Goal: Transaction & Acquisition: Purchase product/service

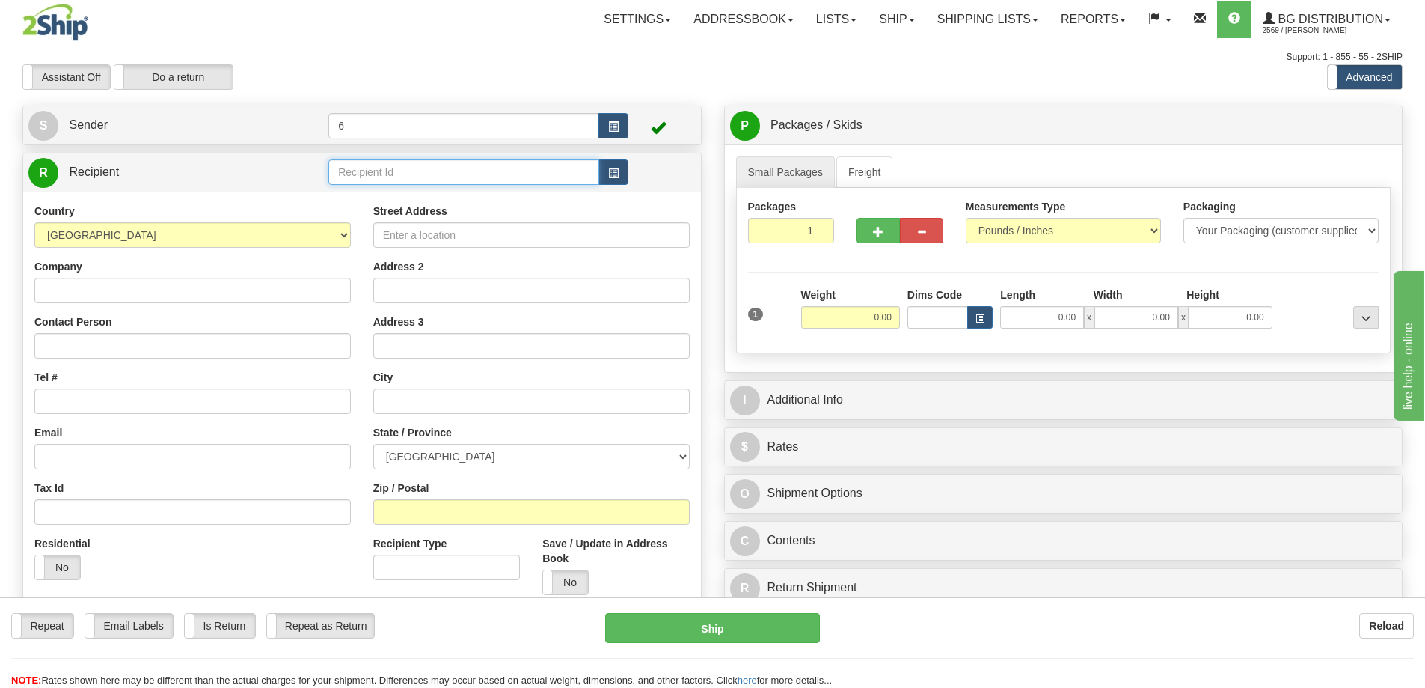
click at [400, 171] on input "text" at bounding box center [463, 171] width 271 height 25
type input "52000"
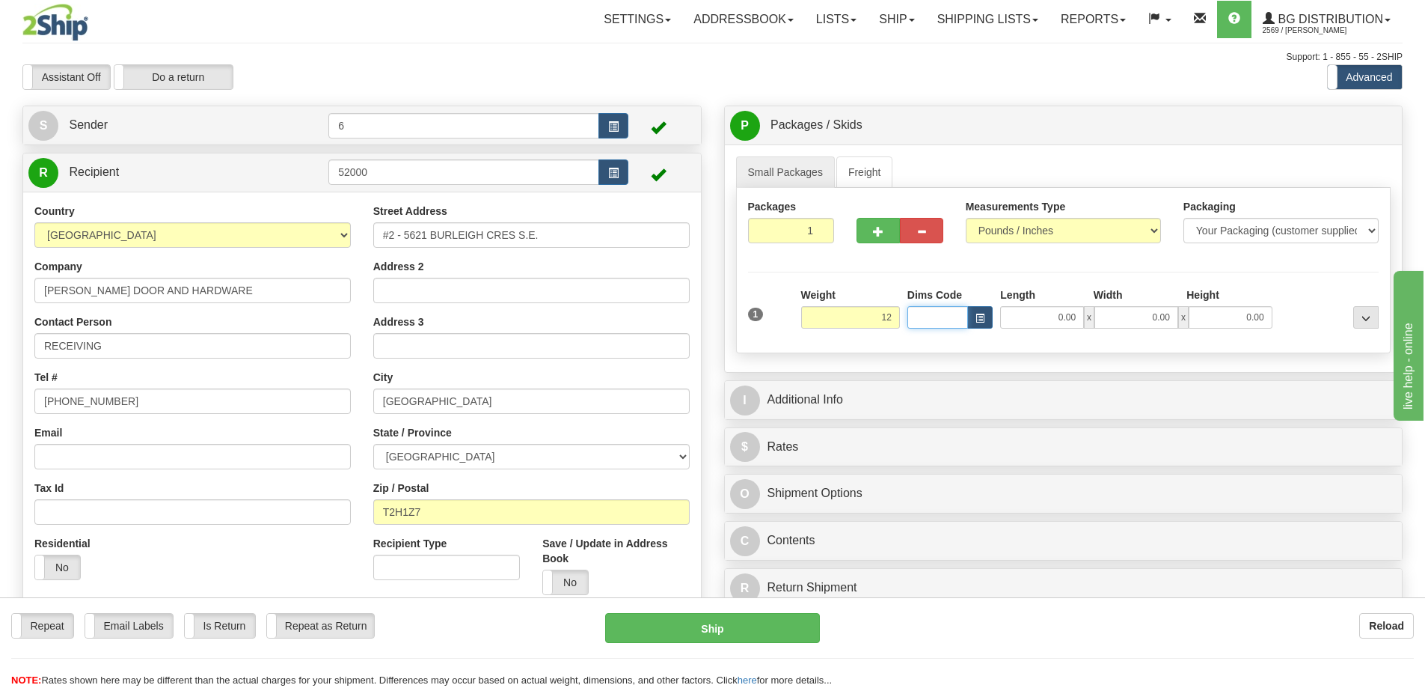
type input "12.00"
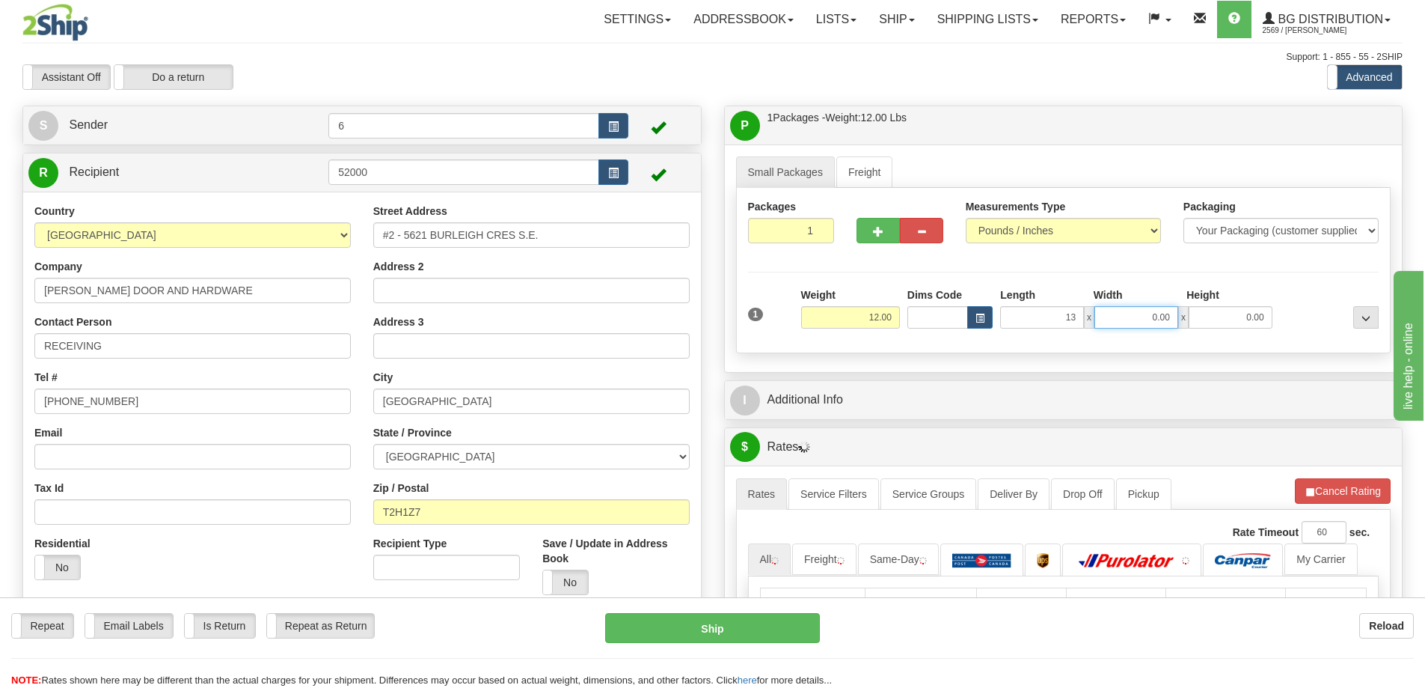
type input "13.00"
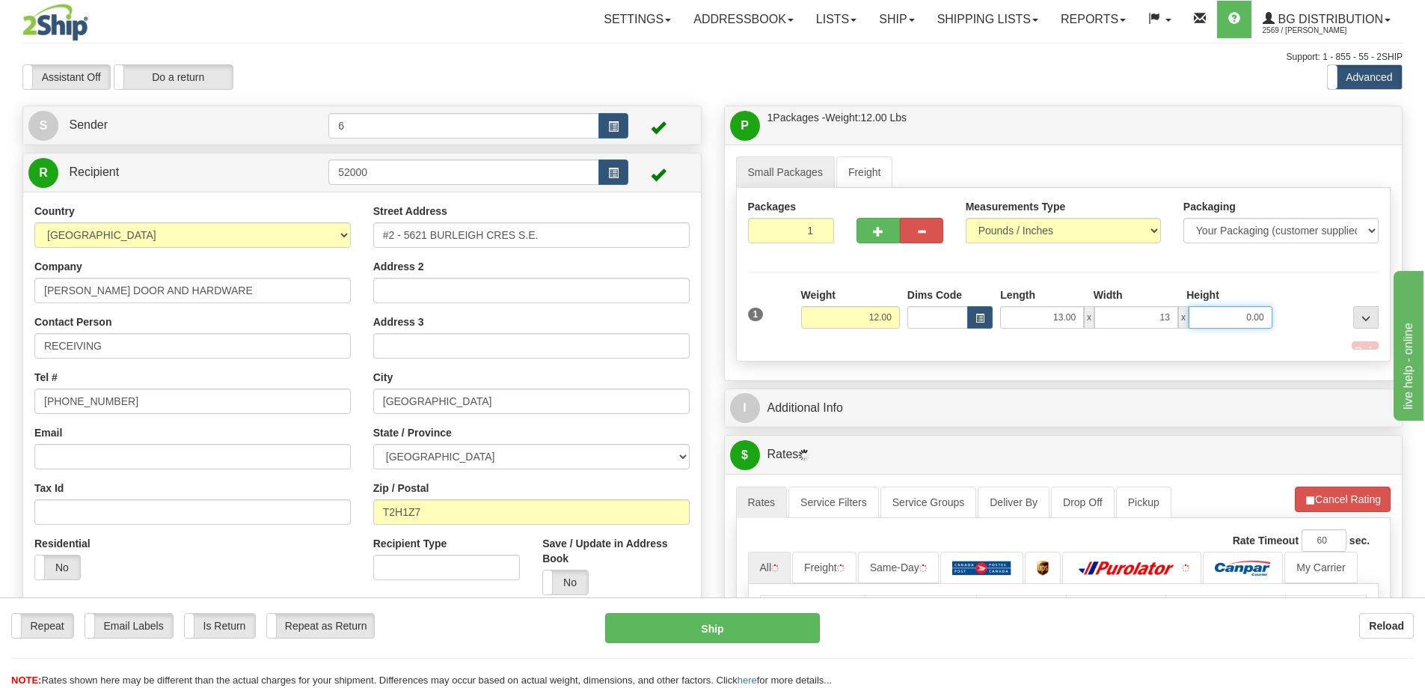
type input "13.00"
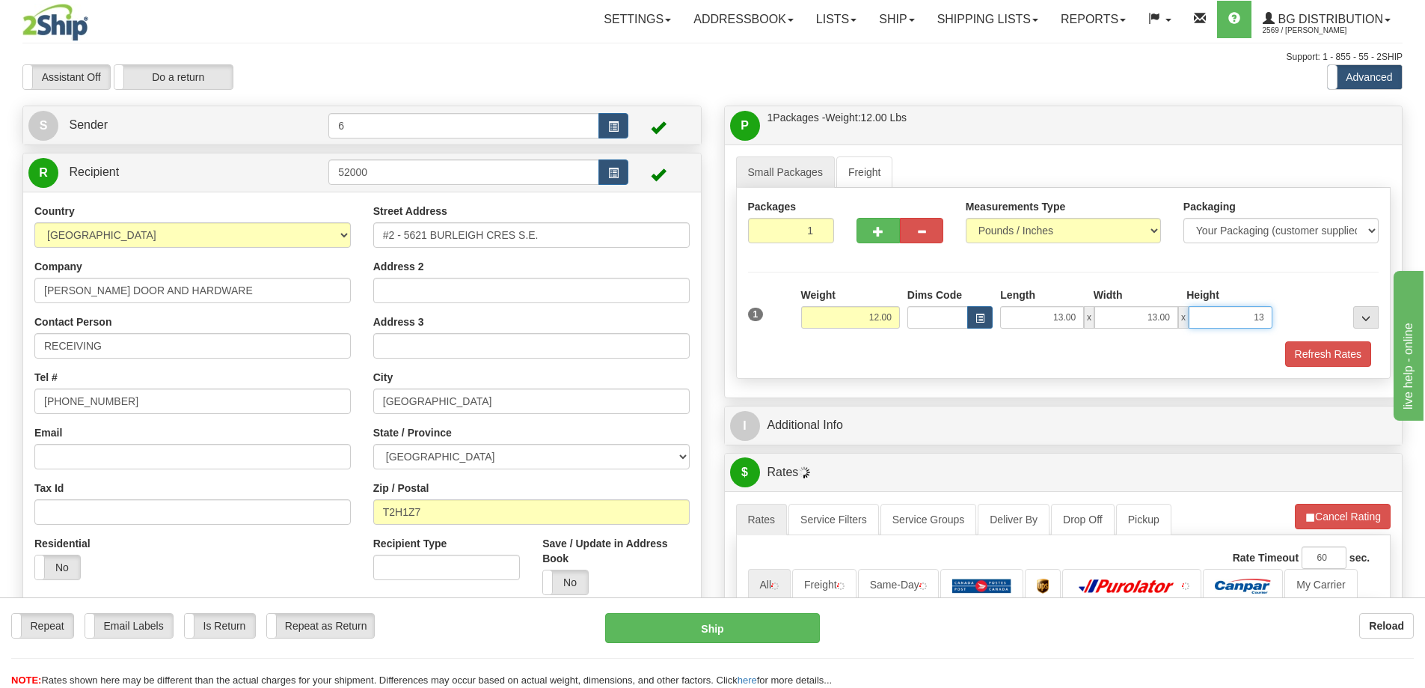
type input "13"
type input "13.00"
click at [1303, 349] on button "Refresh Rates" at bounding box center [1328, 353] width 86 height 25
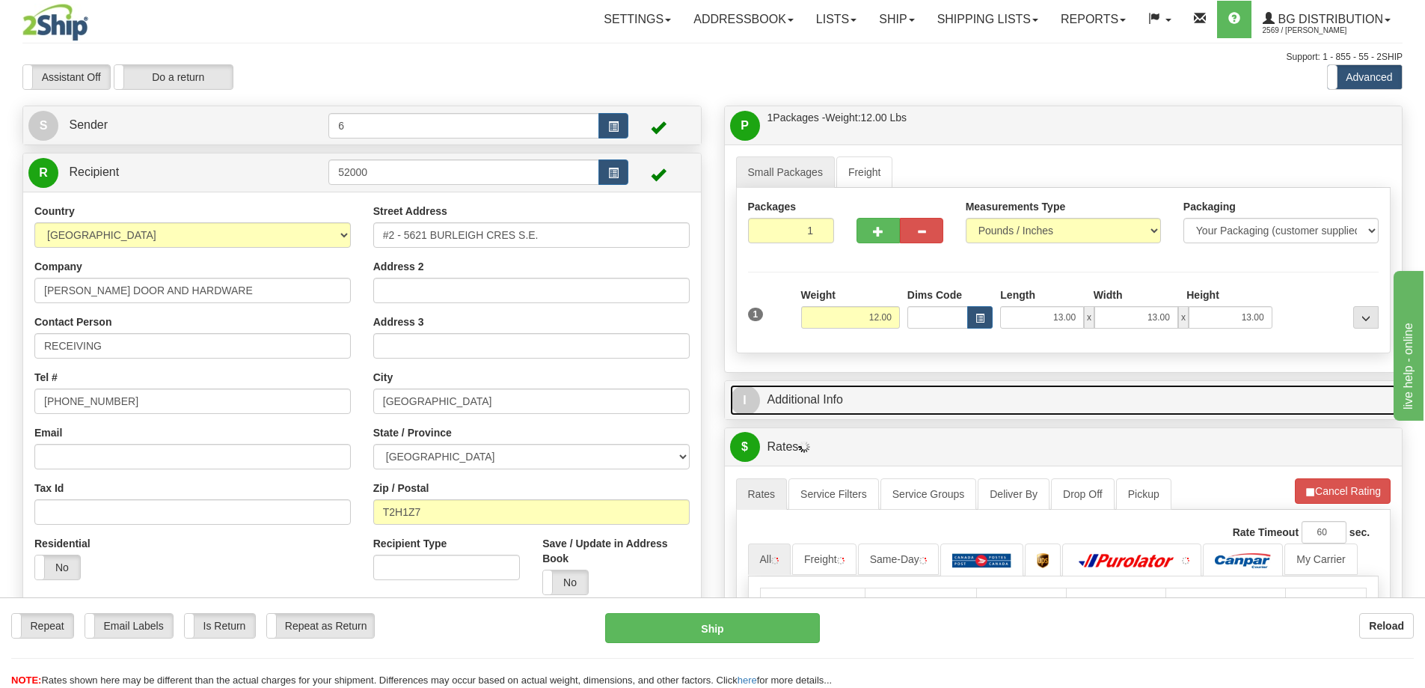
click at [1199, 401] on link "I Additional Info" at bounding box center [1063, 400] width 667 height 31
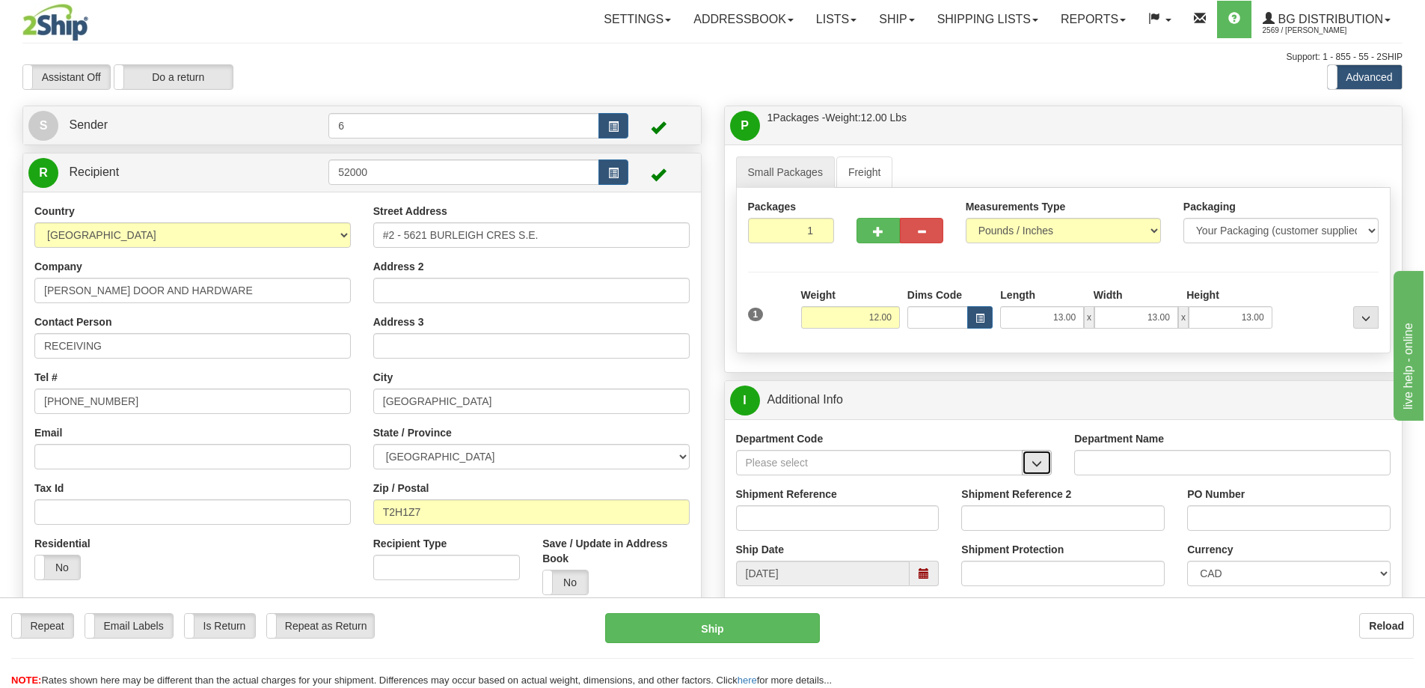
click at [1038, 454] on button "button" at bounding box center [1037, 462] width 30 height 25
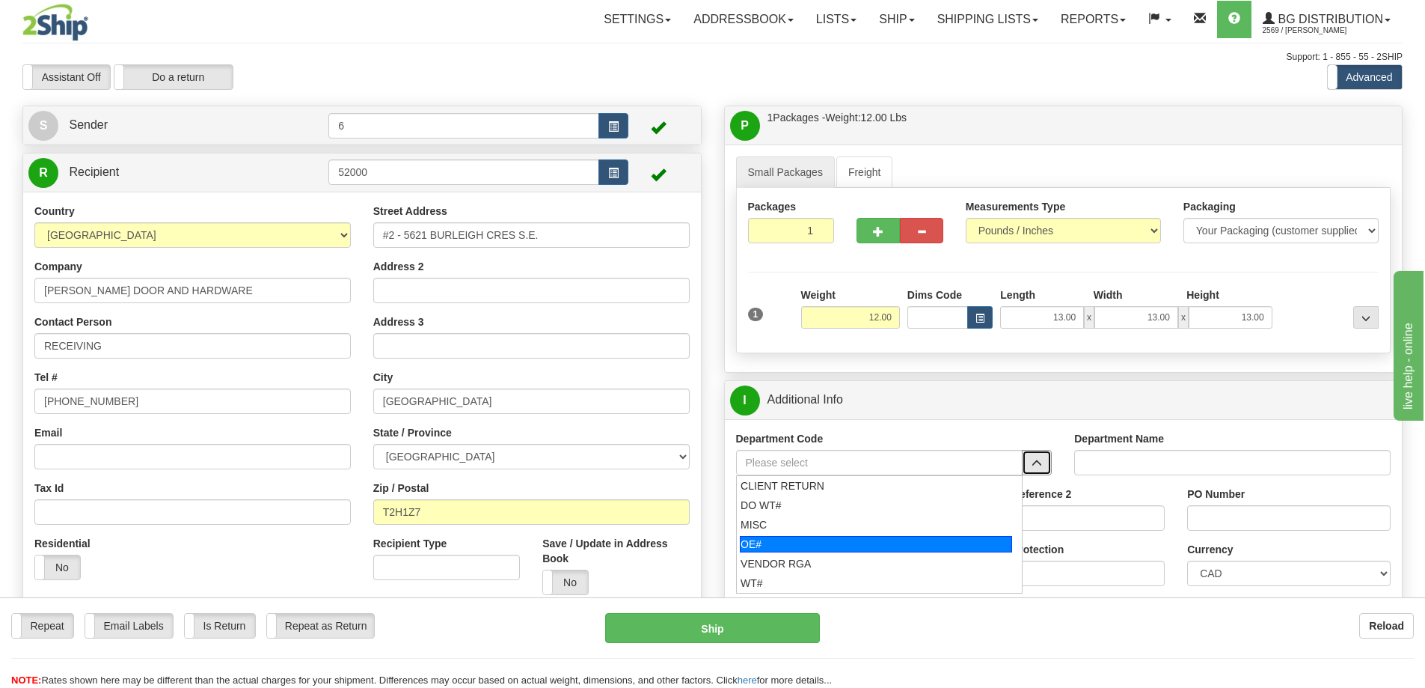
click at [813, 545] on div "OE#" at bounding box center [876, 544] width 272 height 16
type input "OE#"
type input "ORDERS"
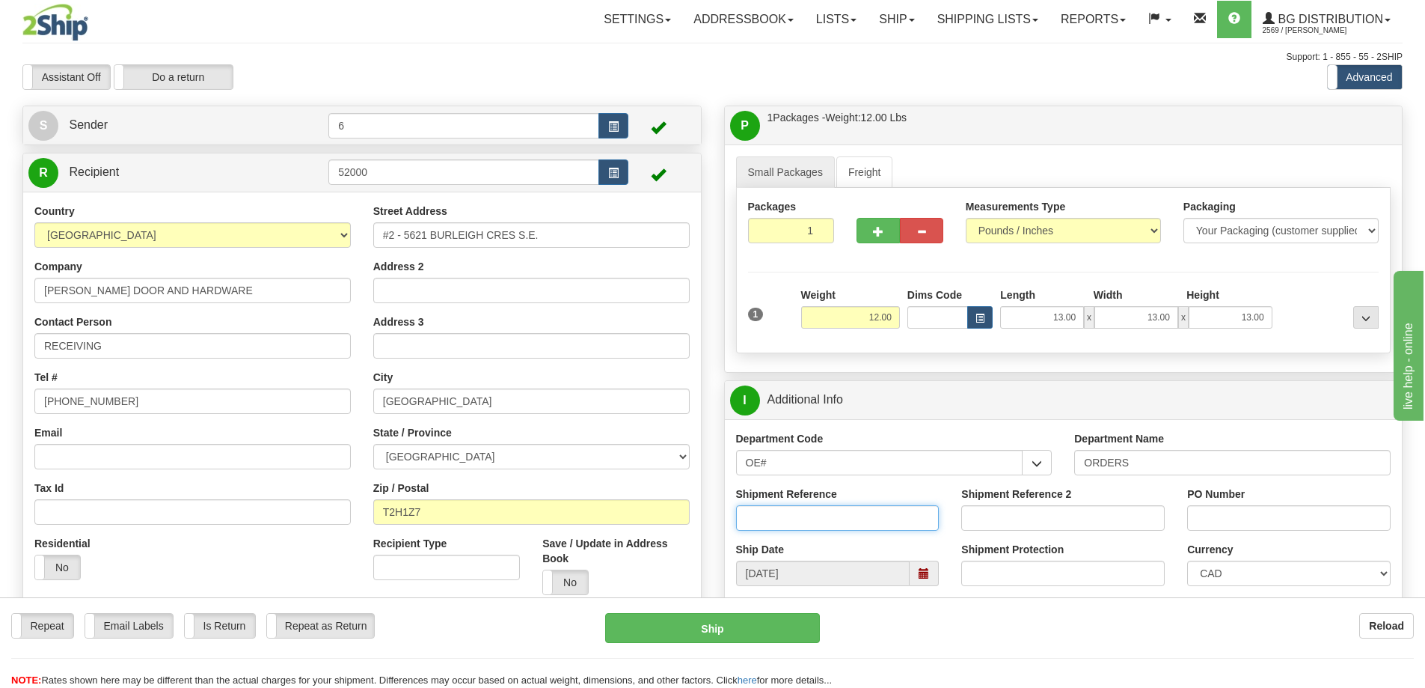
click at [812, 516] on input "Shipment Reference" at bounding box center [838, 517] width 204 height 25
type input "60032438-00"
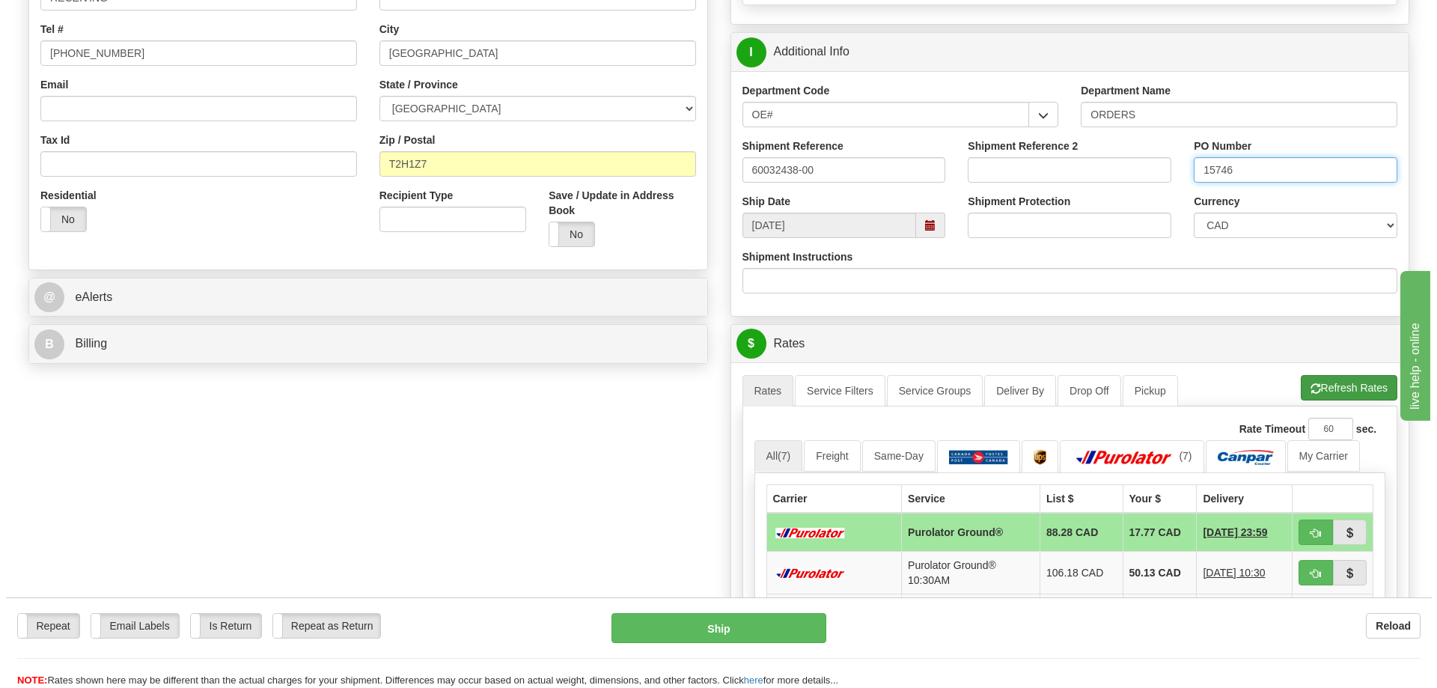
scroll to position [374, 0]
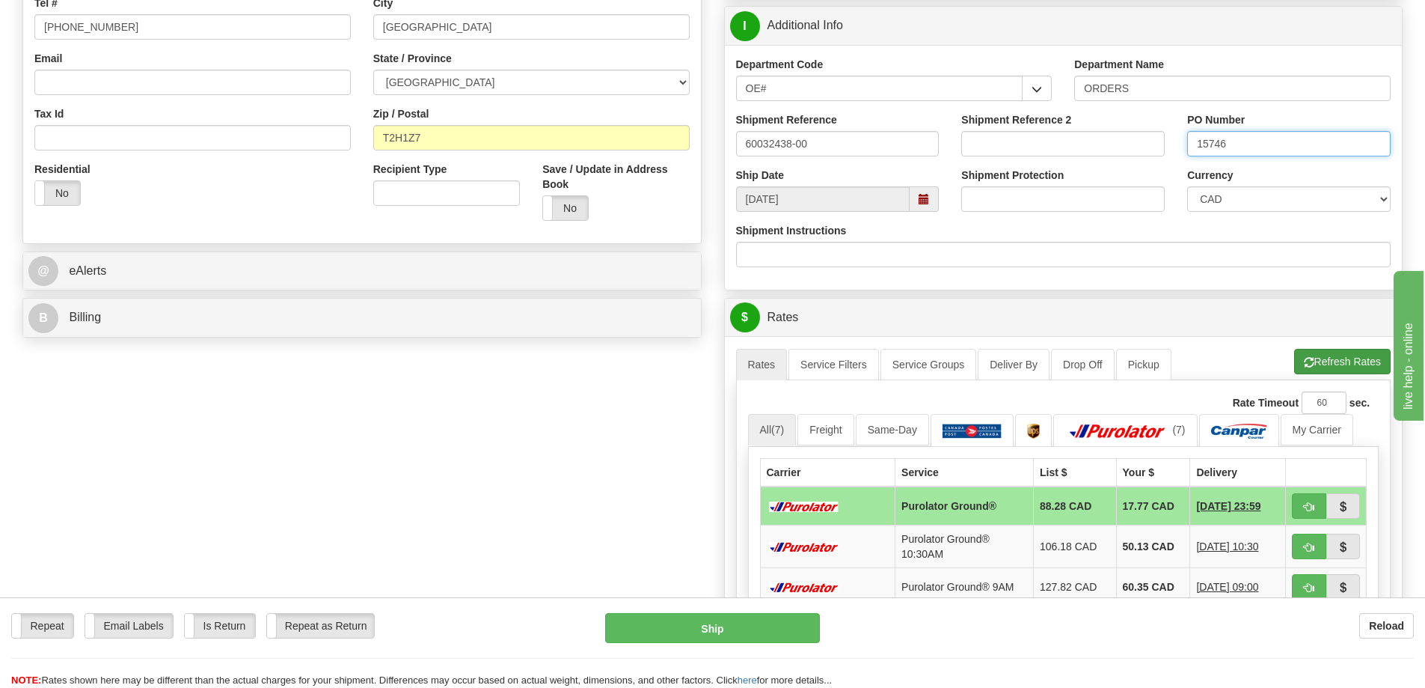
type input "15746"
click at [1338, 367] on button "Refresh Rates" at bounding box center [1342, 361] width 97 height 25
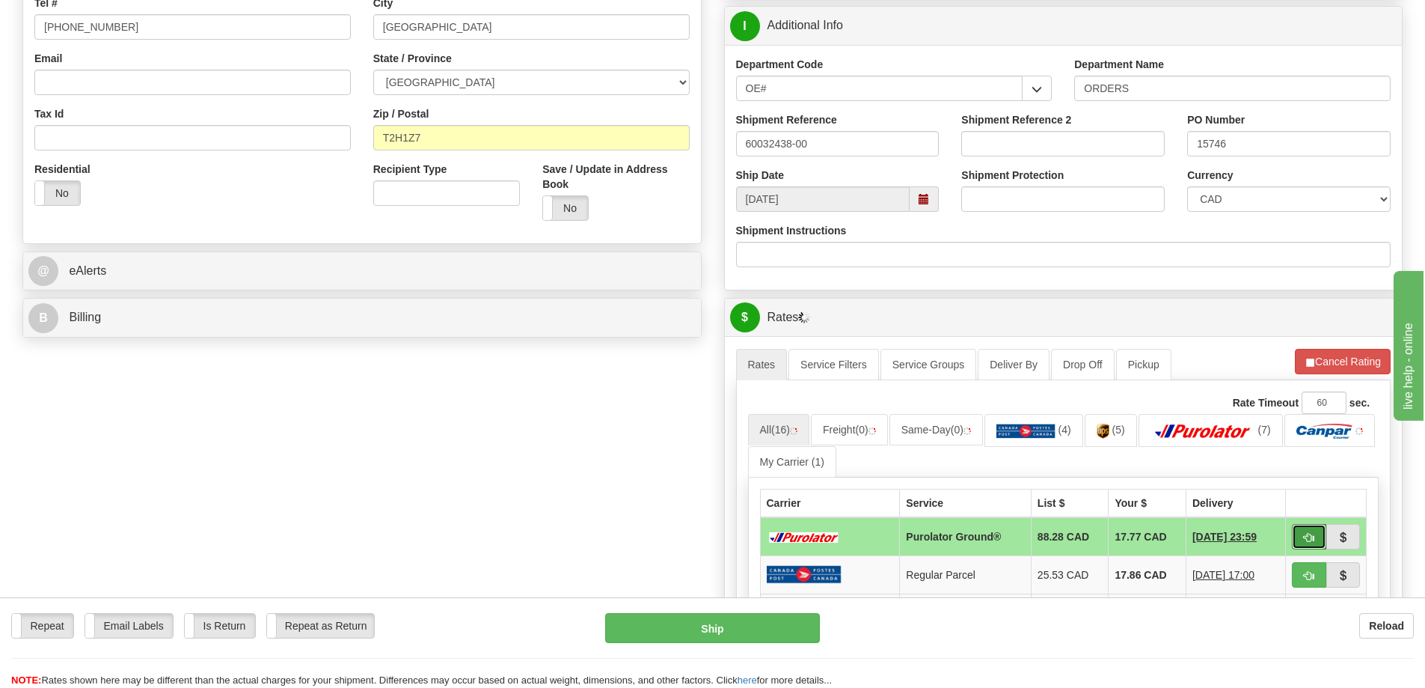
click at [1315, 541] on button "button" at bounding box center [1309, 536] width 34 height 25
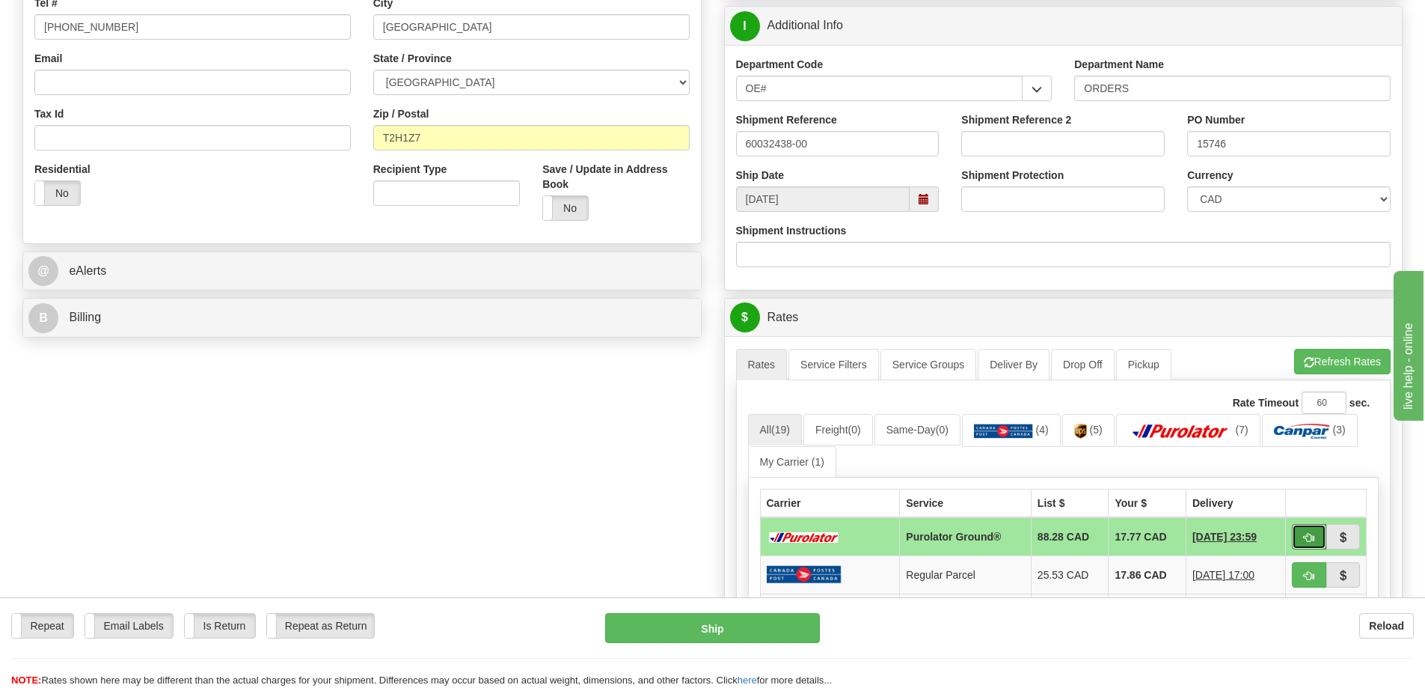
click at [1306, 536] on span "button" at bounding box center [1309, 538] width 10 height 10
type input "260"
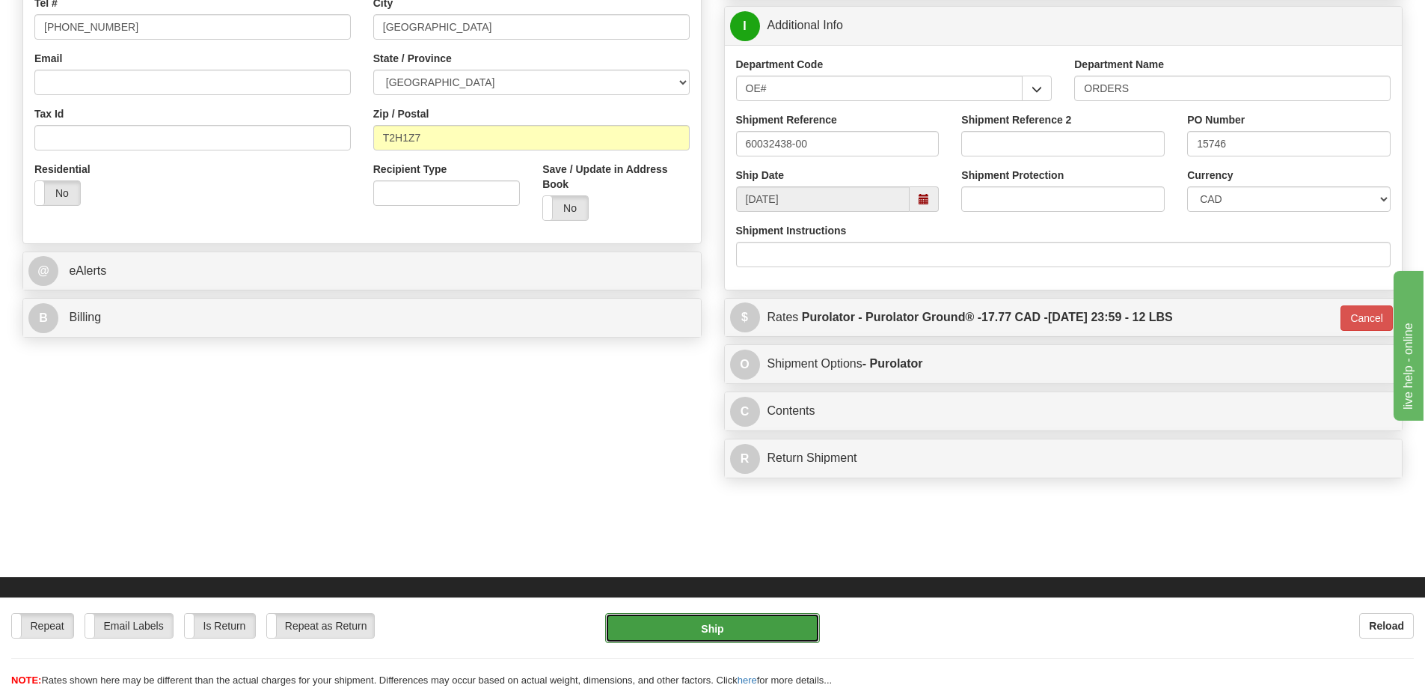
click at [735, 637] on button "Ship" at bounding box center [712, 628] width 215 height 30
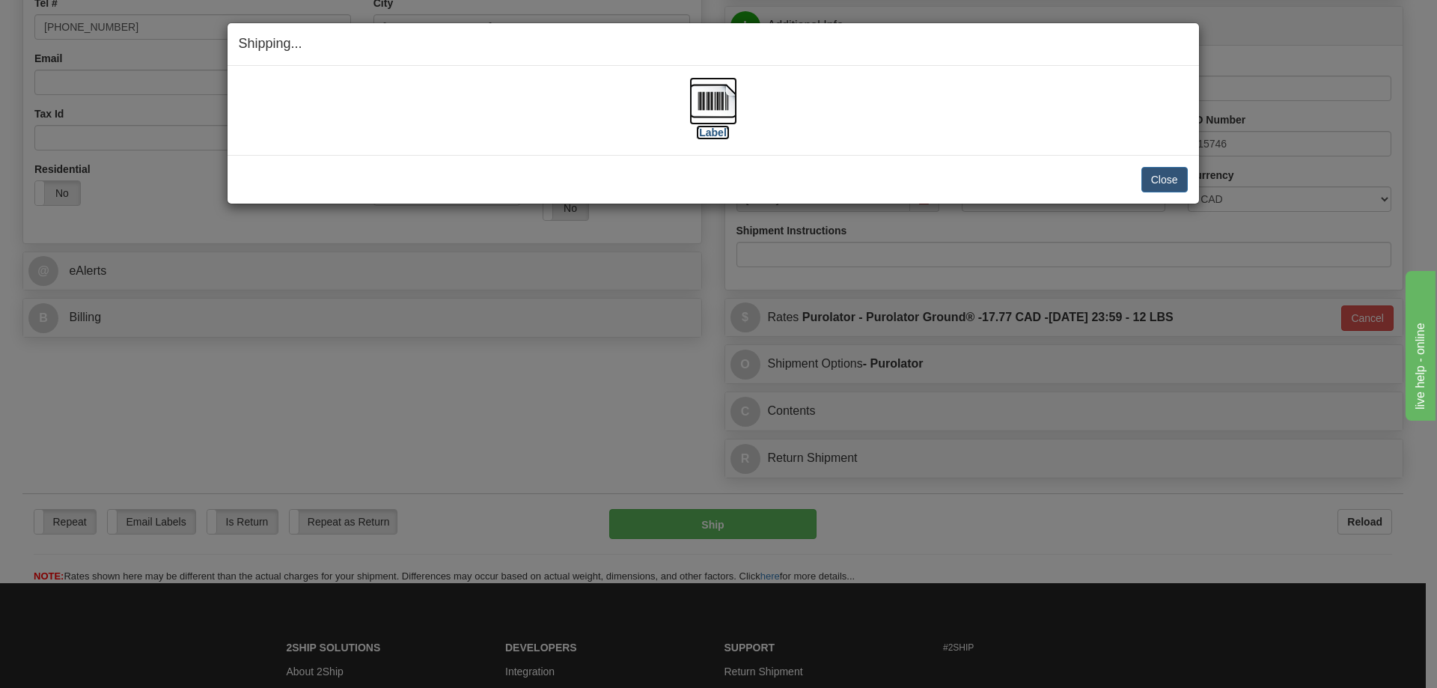
click at [722, 133] on label "[Label]" at bounding box center [713, 132] width 34 height 15
click at [1162, 177] on button "Close" at bounding box center [1164, 179] width 46 height 25
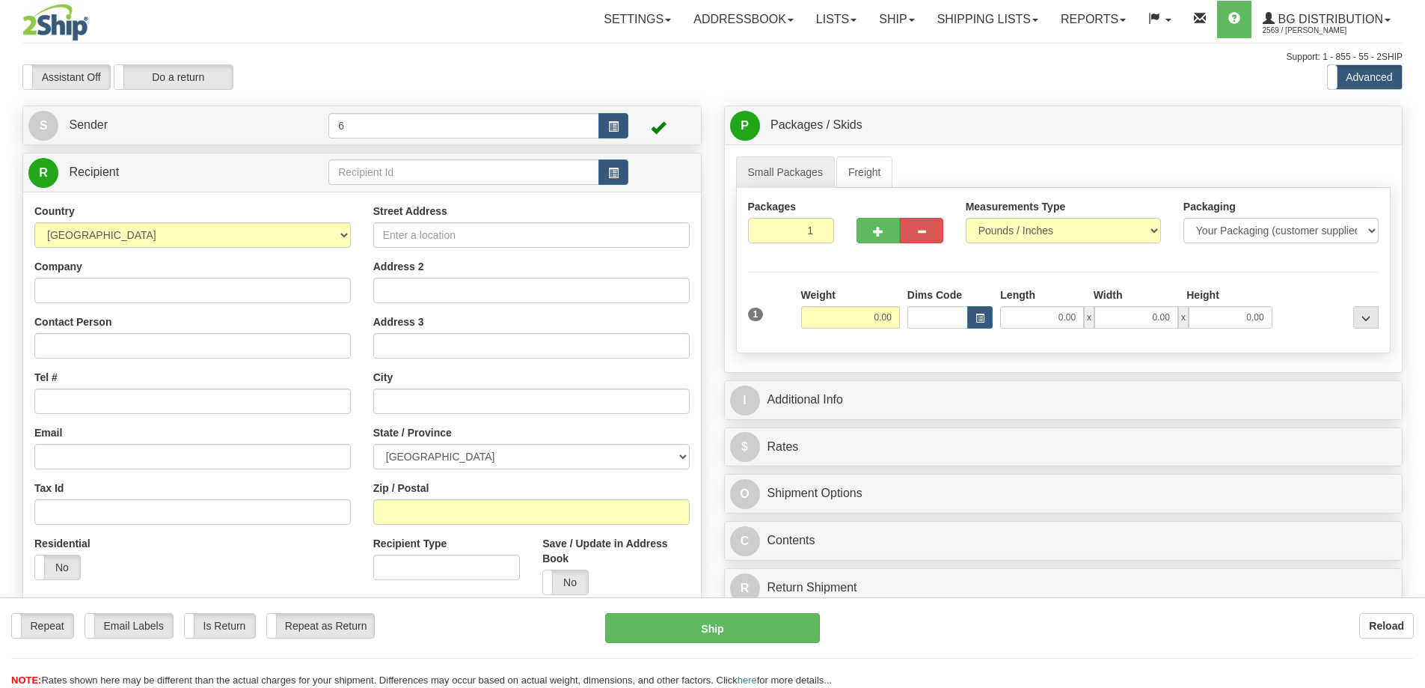
click at [364, 173] on div at bounding box center [712, 344] width 1425 height 688
click at [364, 173] on input "text" at bounding box center [463, 171] width 271 height 25
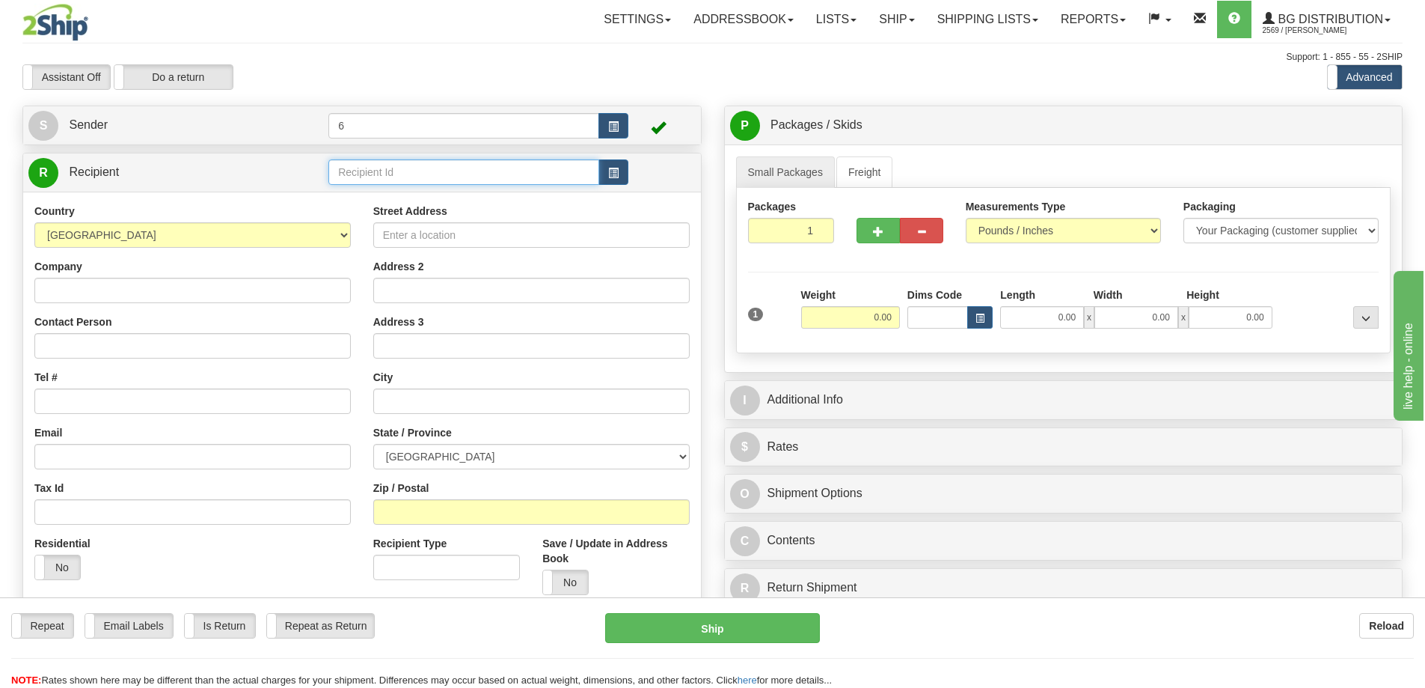
click at [364, 173] on input "text" at bounding box center [463, 171] width 271 height 25
type input "5"
click at [417, 209] on div "45027-LAUREL" at bounding box center [461, 217] width 257 height 16
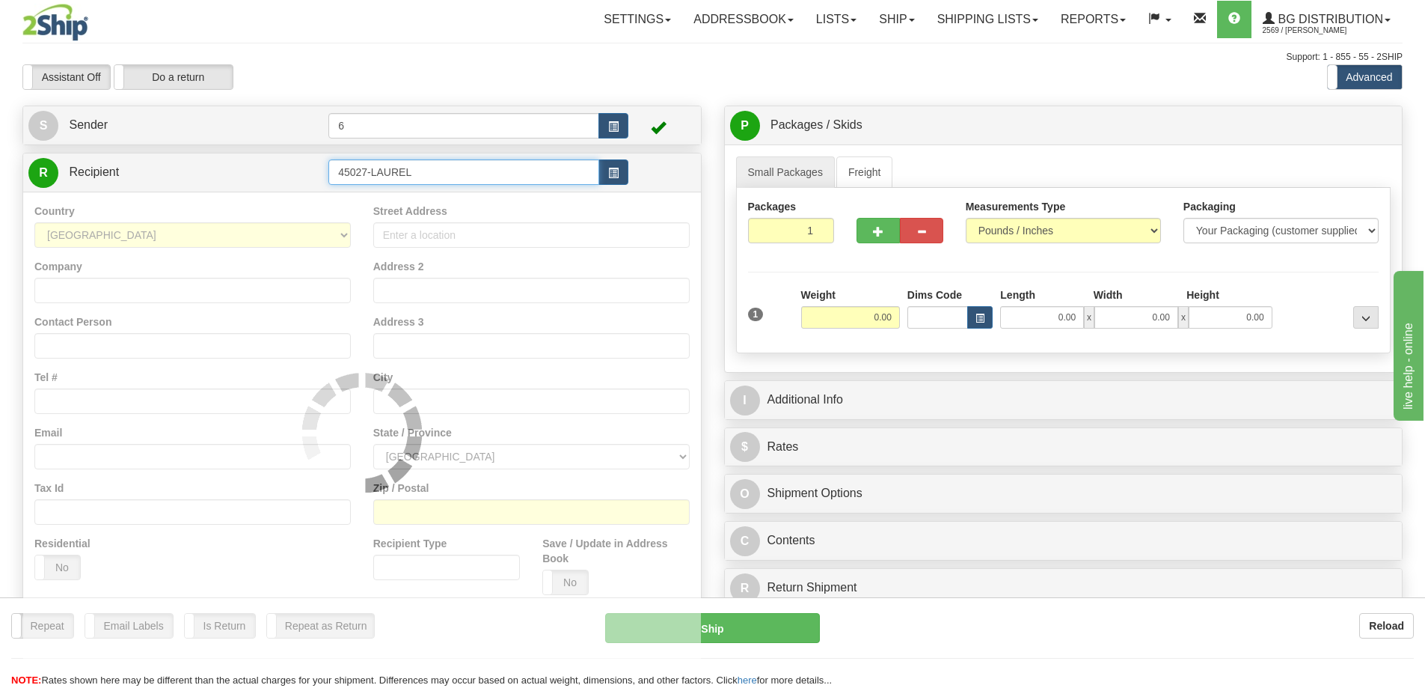
type input "45027-LAUREL"
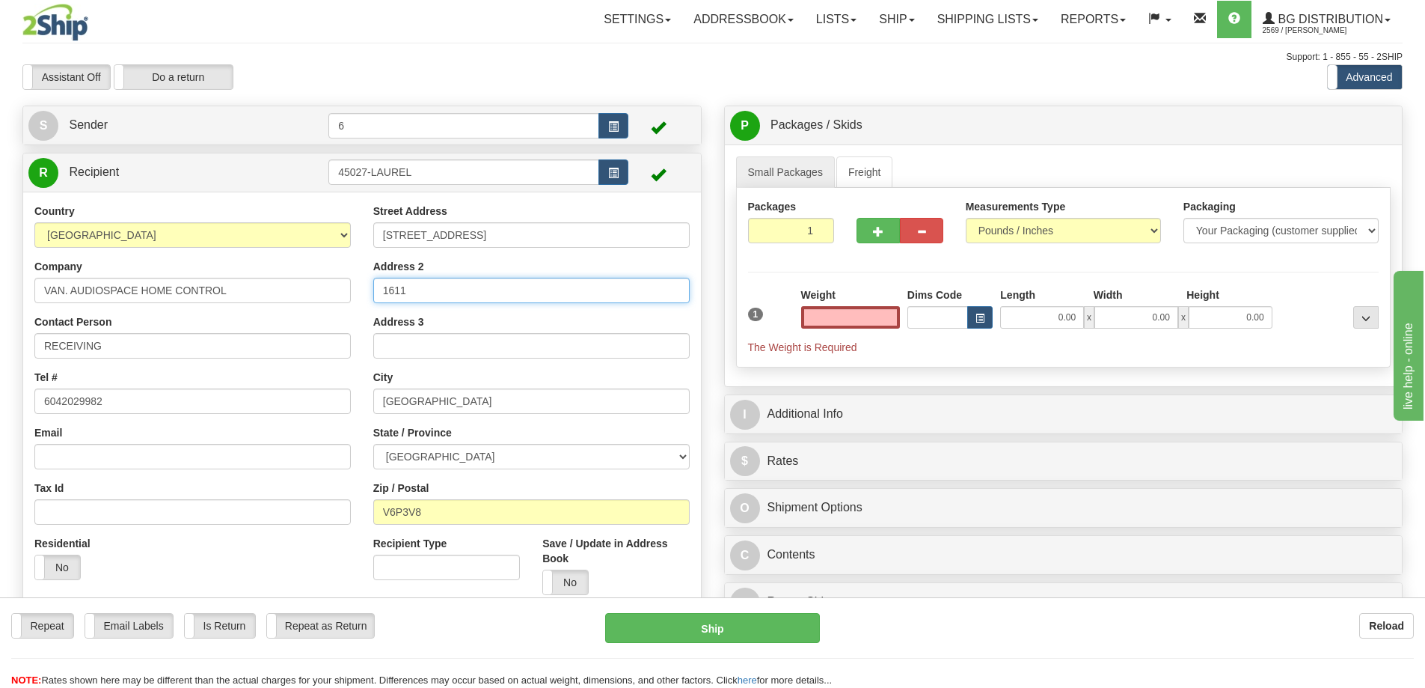
type input "0.00"
click at [380, 284] on input "1611" at bounding box center [531, 290] width 316 height 25
type input "SUITE 1611"
click at [572, 575] on label "No" at bounding box center [565, 582] width 45 height 24
click at [845, 322] on input "0.00" at bounding box center [850, 317] width 99 height 22
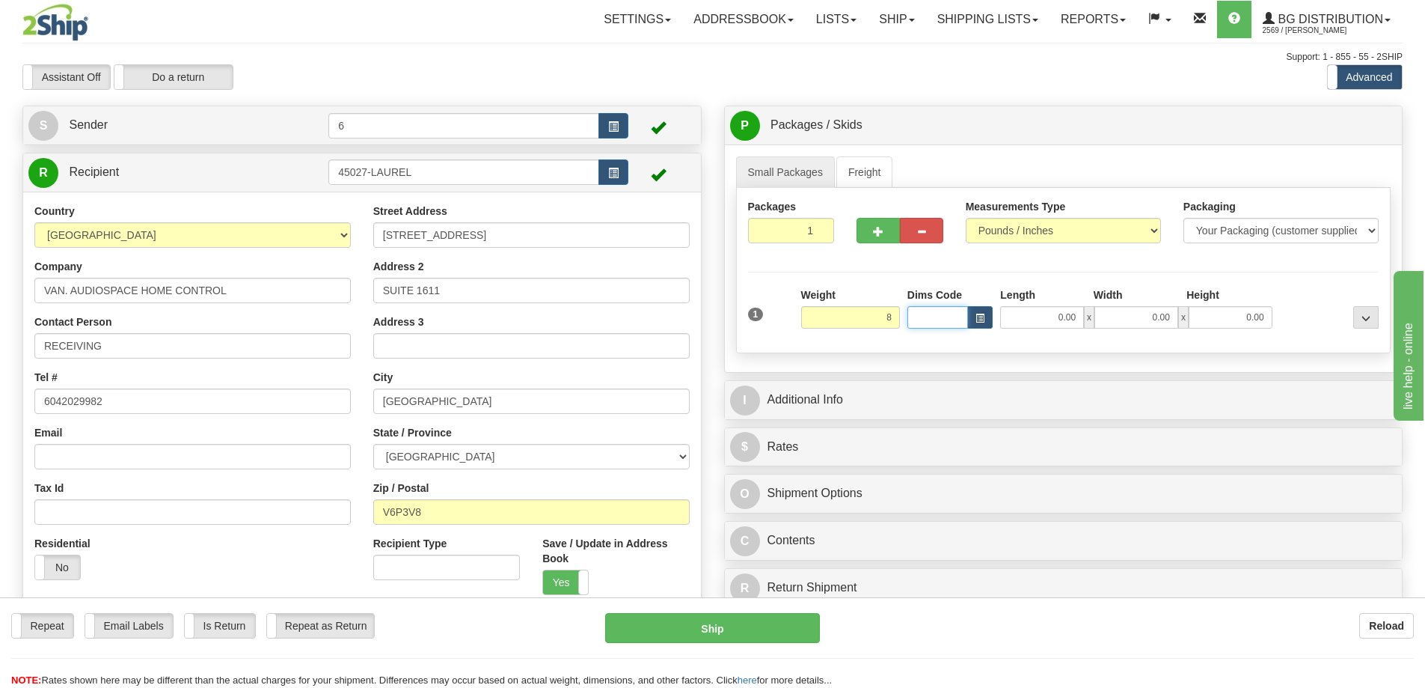
type input "8.00"
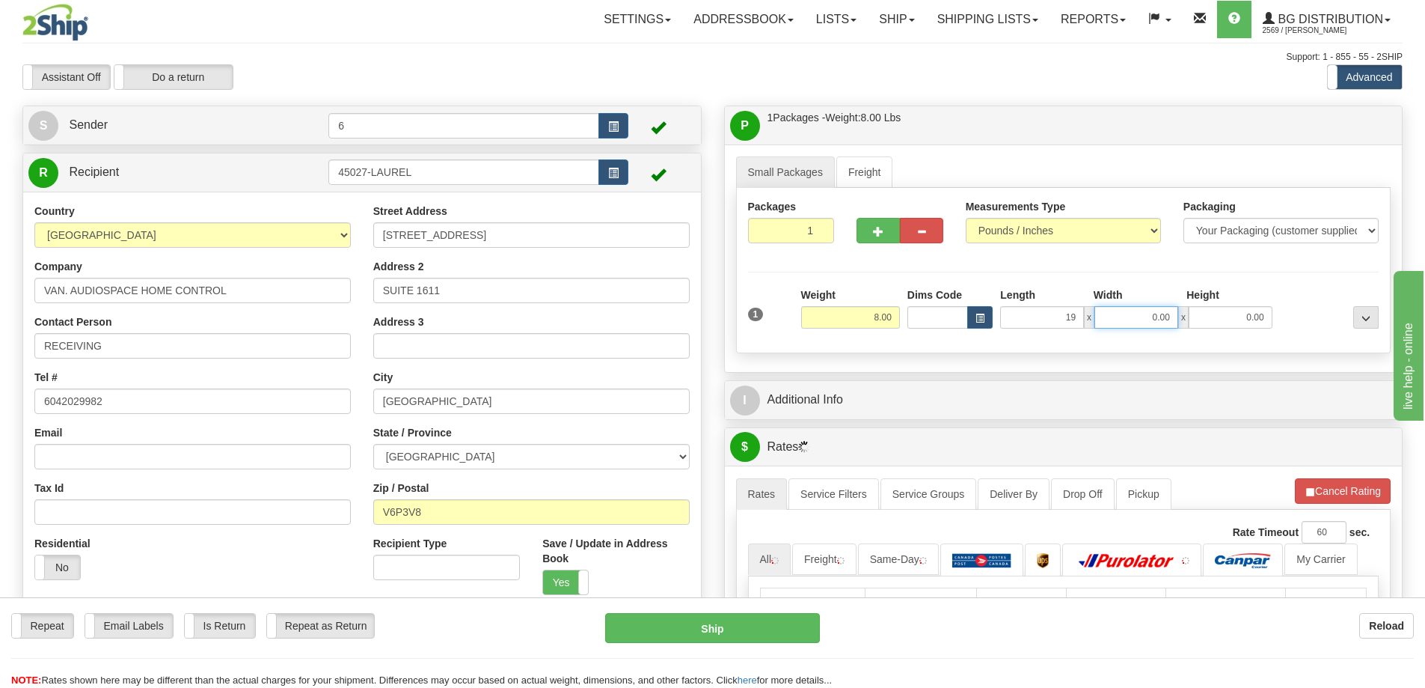
type input "19.00"
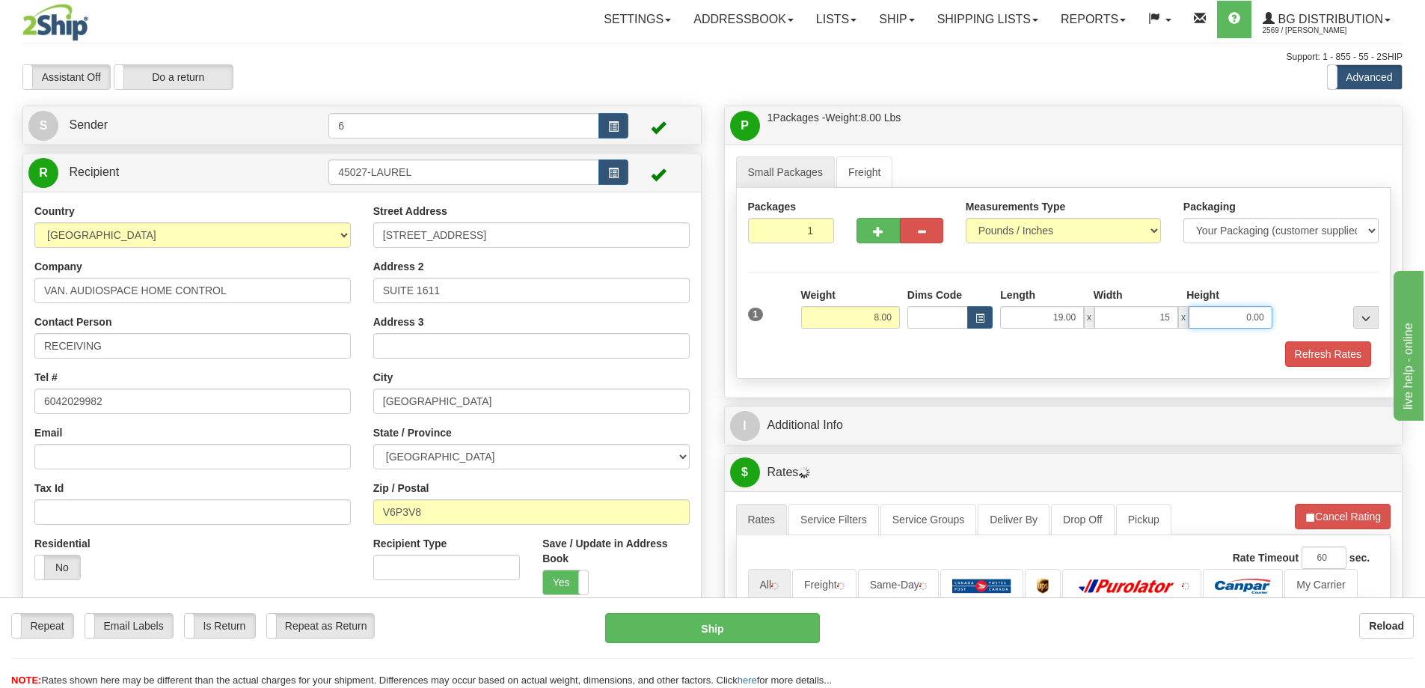
type input "15.00"
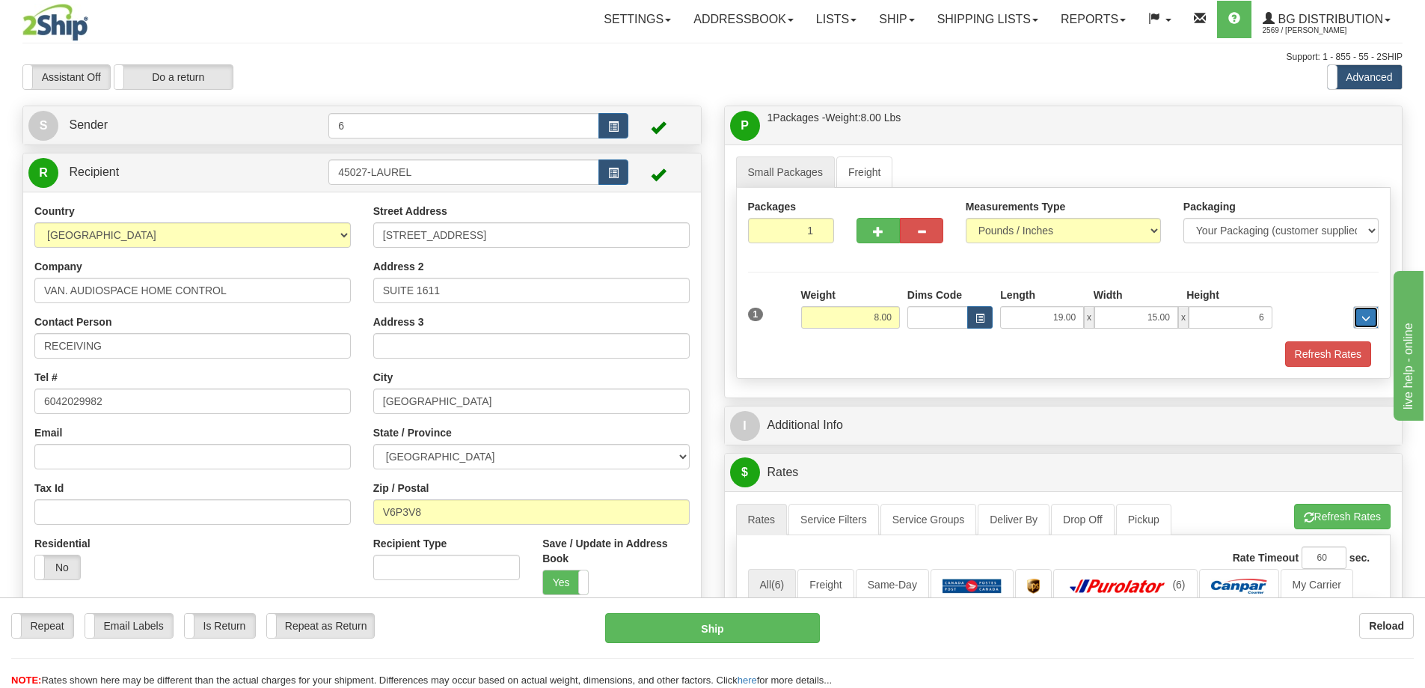
type input "6.00"
click at [1298, 363] on button "Refresh Rates" at bounding box center [1328, 353] width 86 height 25
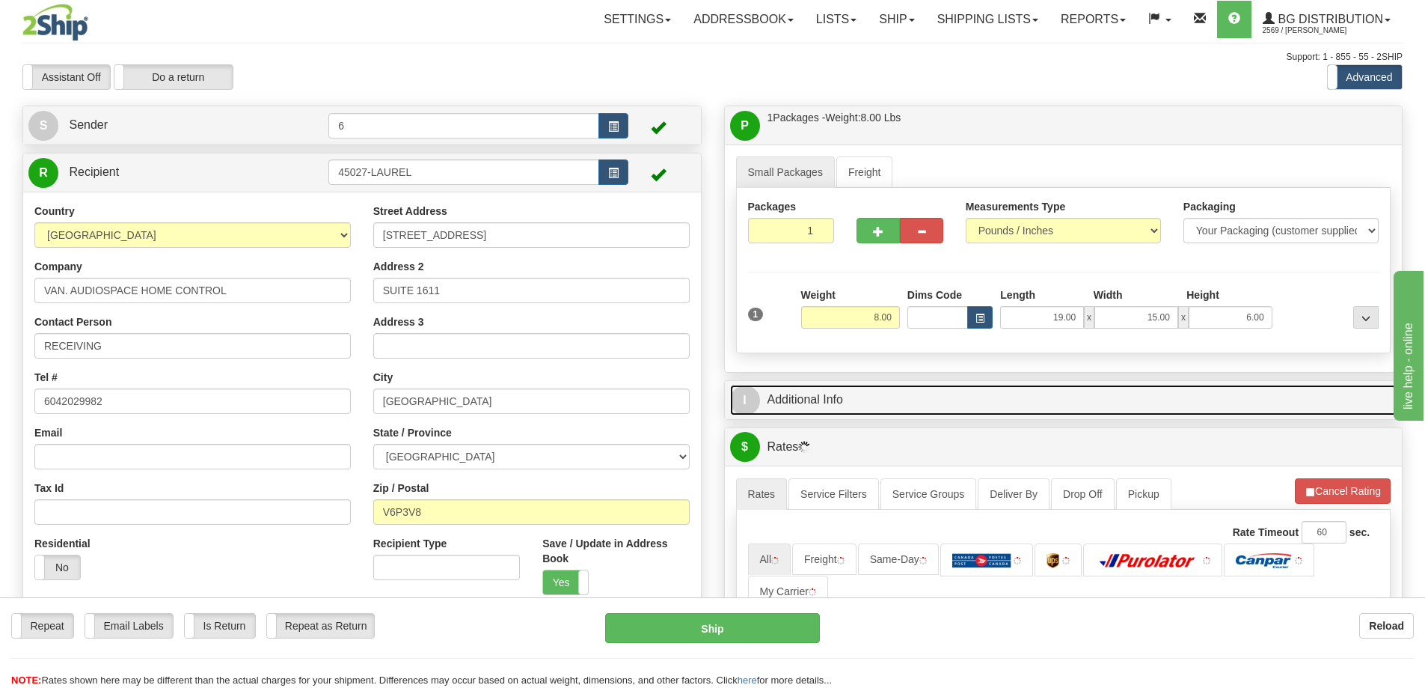
click at [1195, 394] on link "I Additional Info" at bounding box center [1063, 400] width 667 height 31
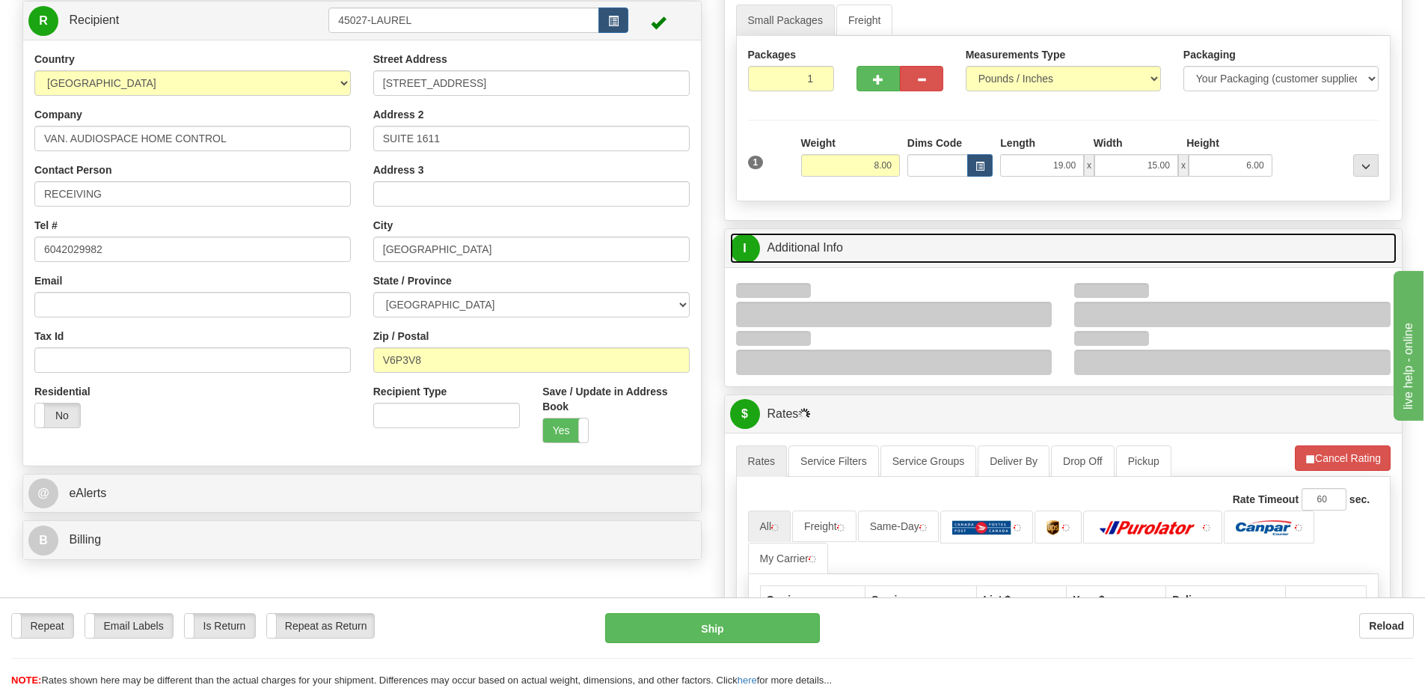
scroll to position [299, 0]
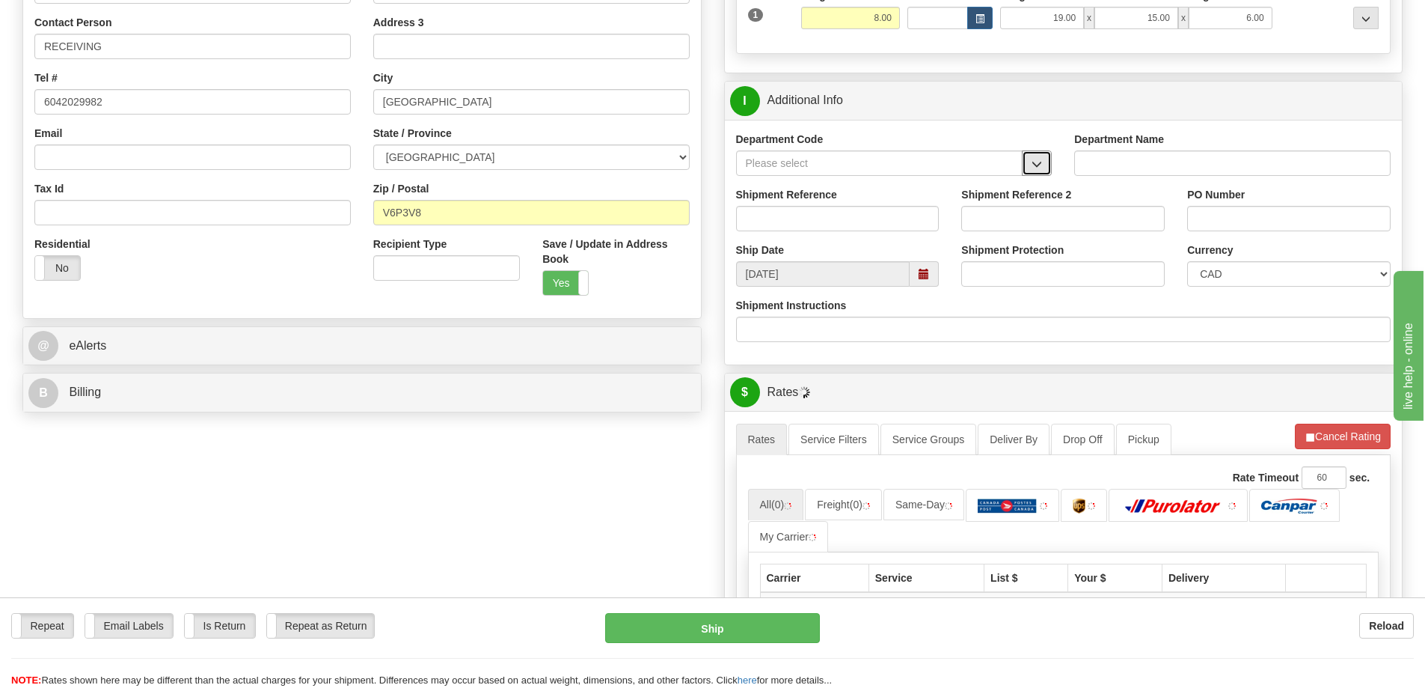
click at [1035, 173] on button "button" at bounding box center [1037, 162] width 30 height 25
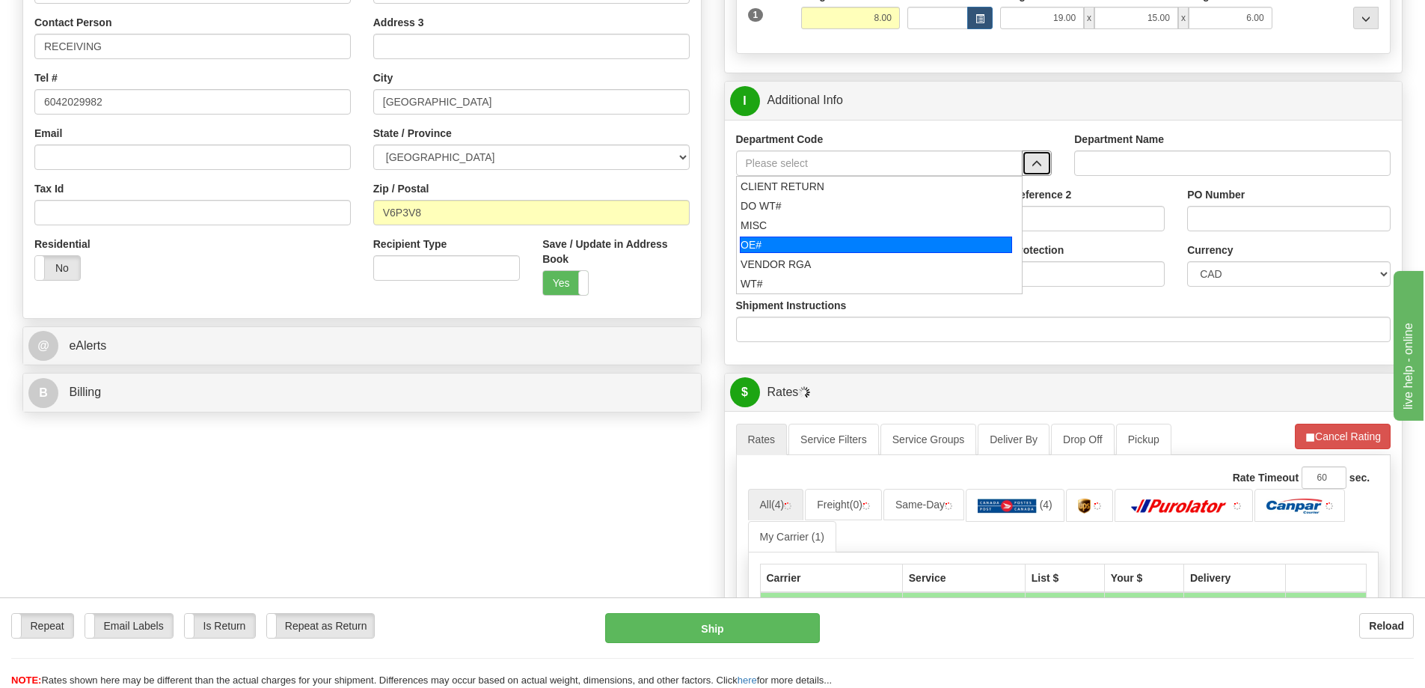
click at [816, 245] on div "OE#" at bounding box center [876, 244] width 272 height 16
type input "OE#"
type input "ORDERS"
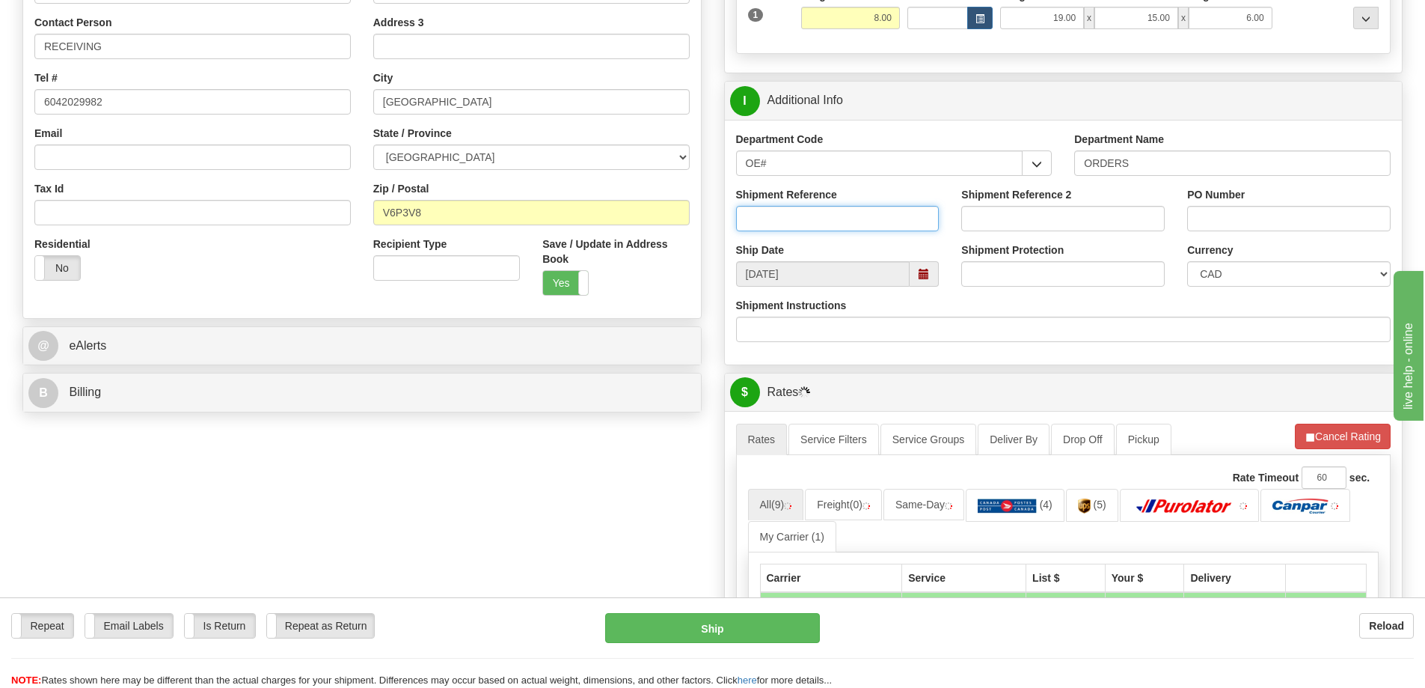
click at [813, 230] on input "Shipment Reference" at bounding box center [838, 218] width 204 height 25
type input "60032443-00"
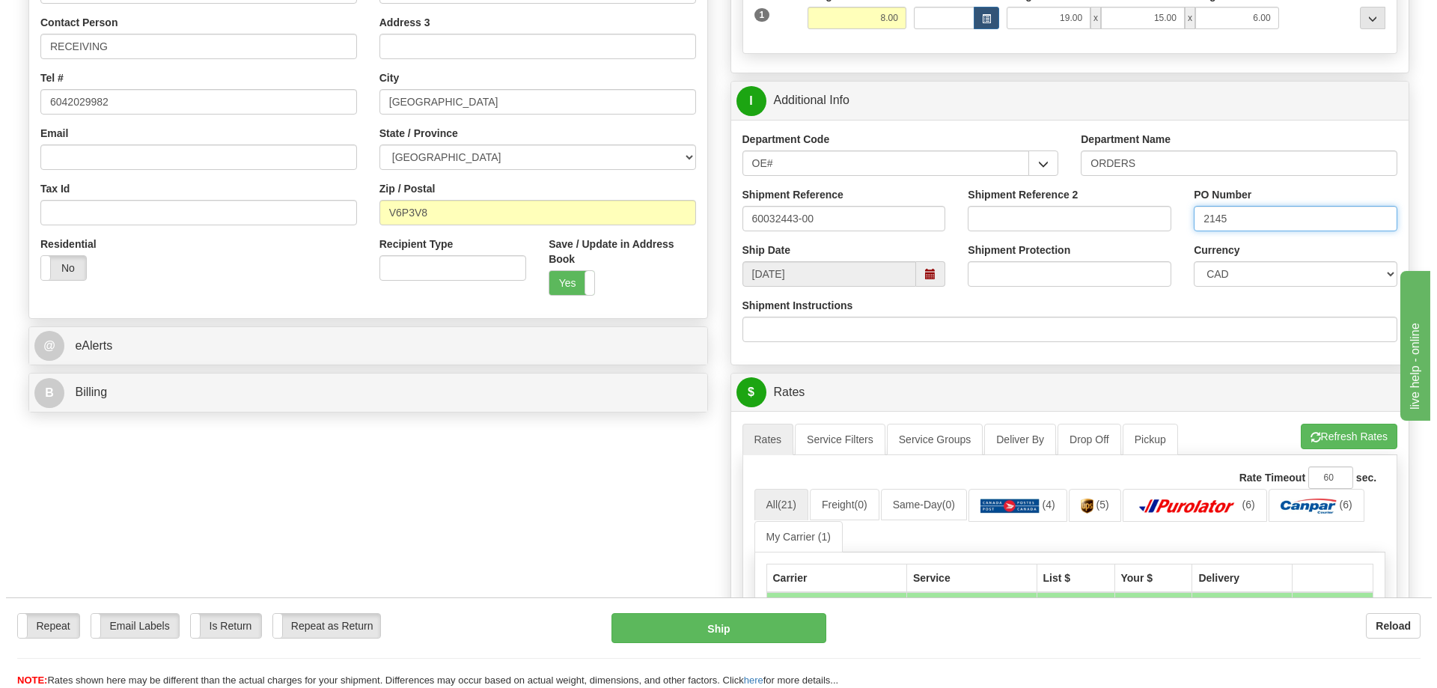
scroll to position [599, 0]
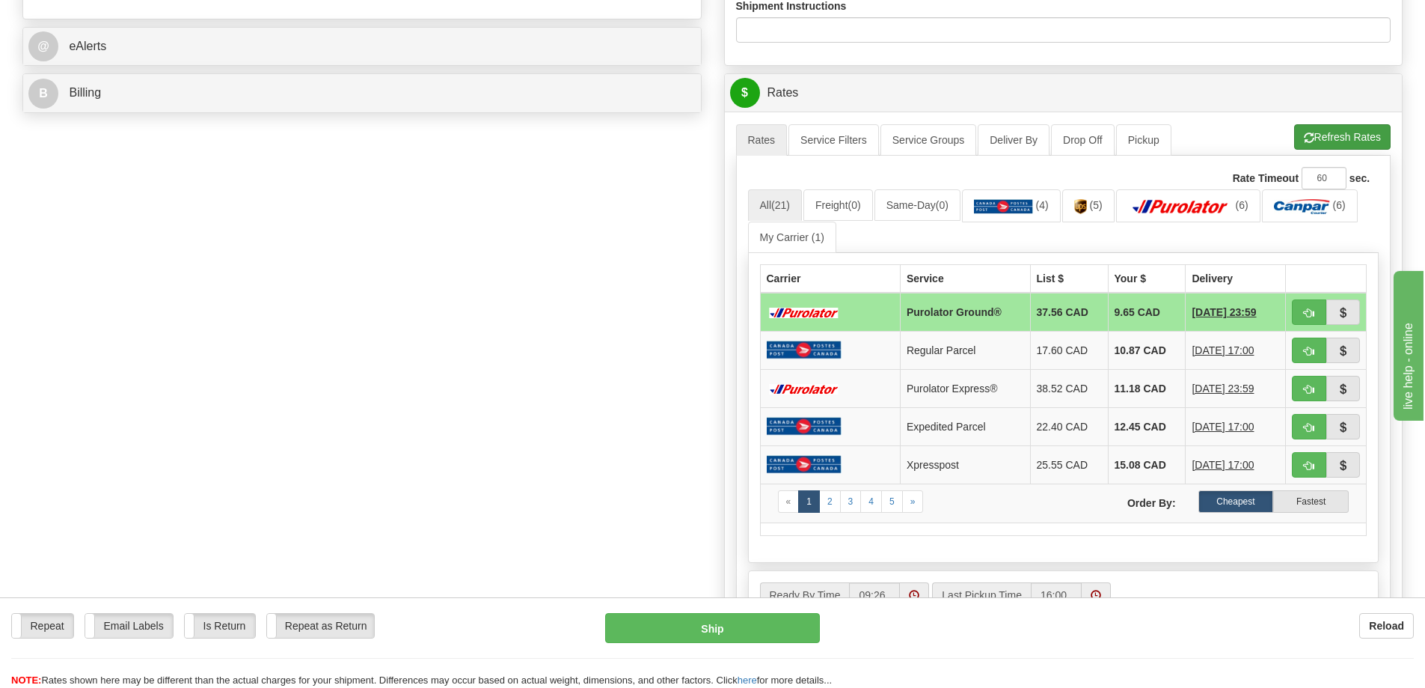
type input "2145"
click at [1346, 143] on button "Refresh Rates" at bounding box center [1342, 136] width 97 height 25
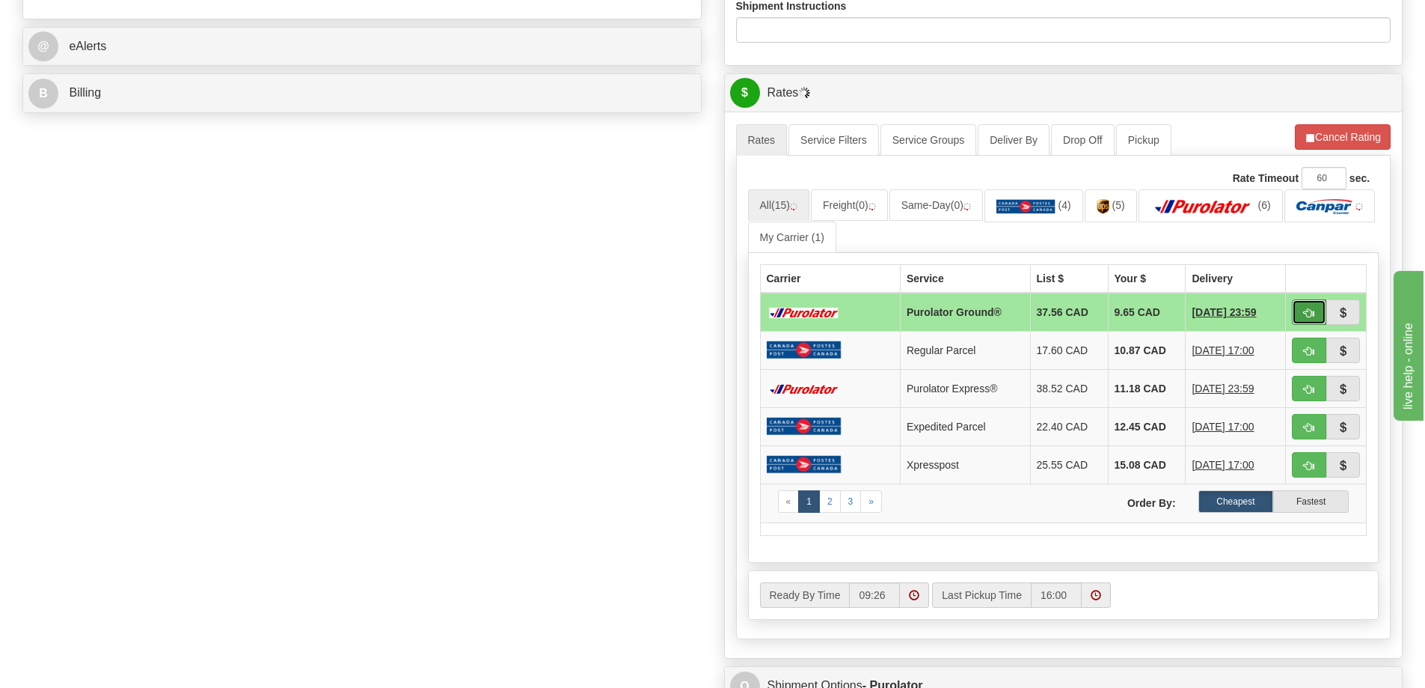
click at [1307, 314] on span "button" at bounding box center [1309, 313] width 10 height 10
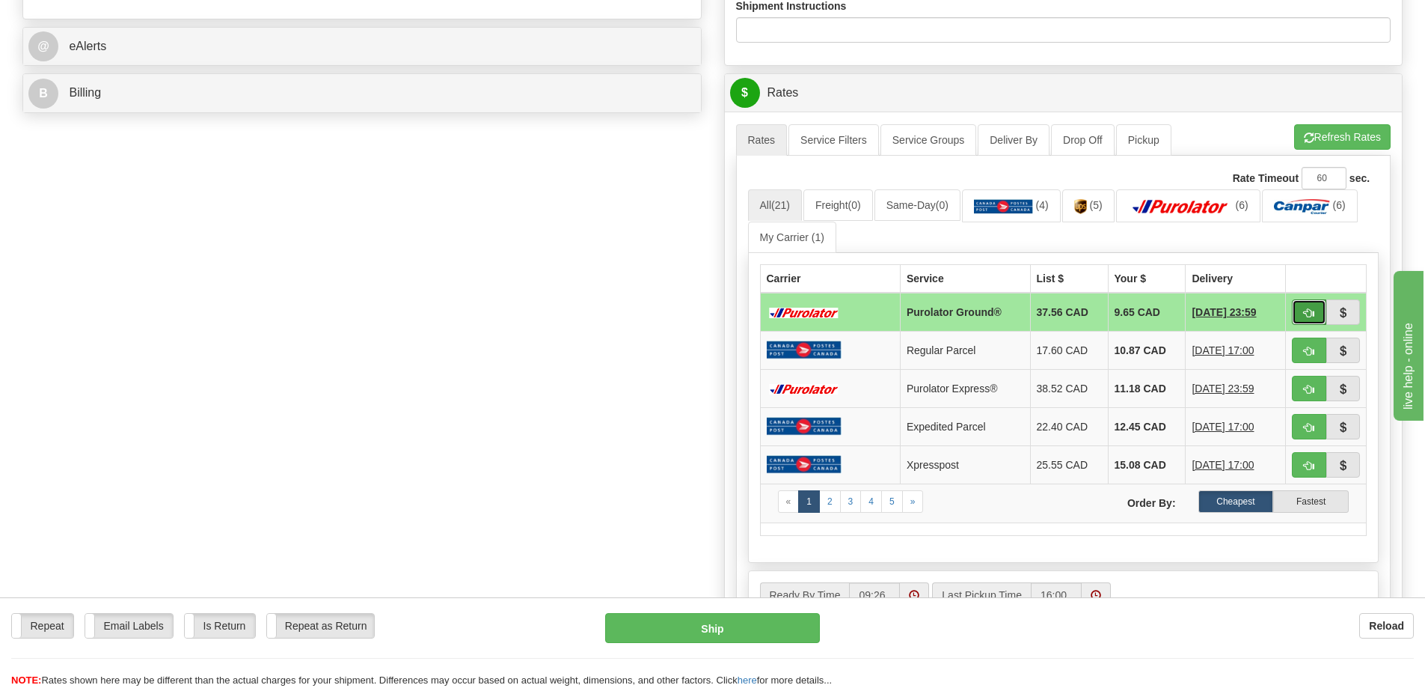
click at [1311, 318] on span "button" at bounding box center [1309, 313] width 10 height 10
type input "260"
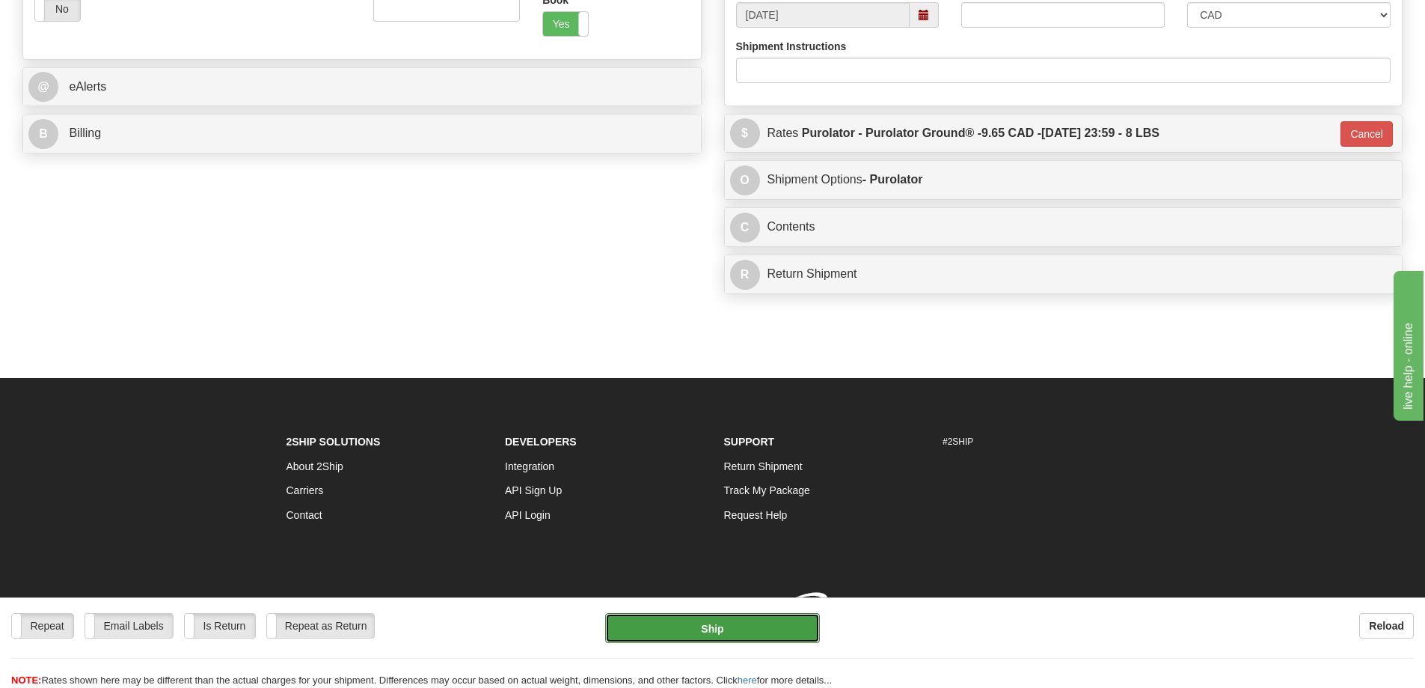
click at [719, 631] on button "Ship" at bounding box center [712, 628] width 215 height 30
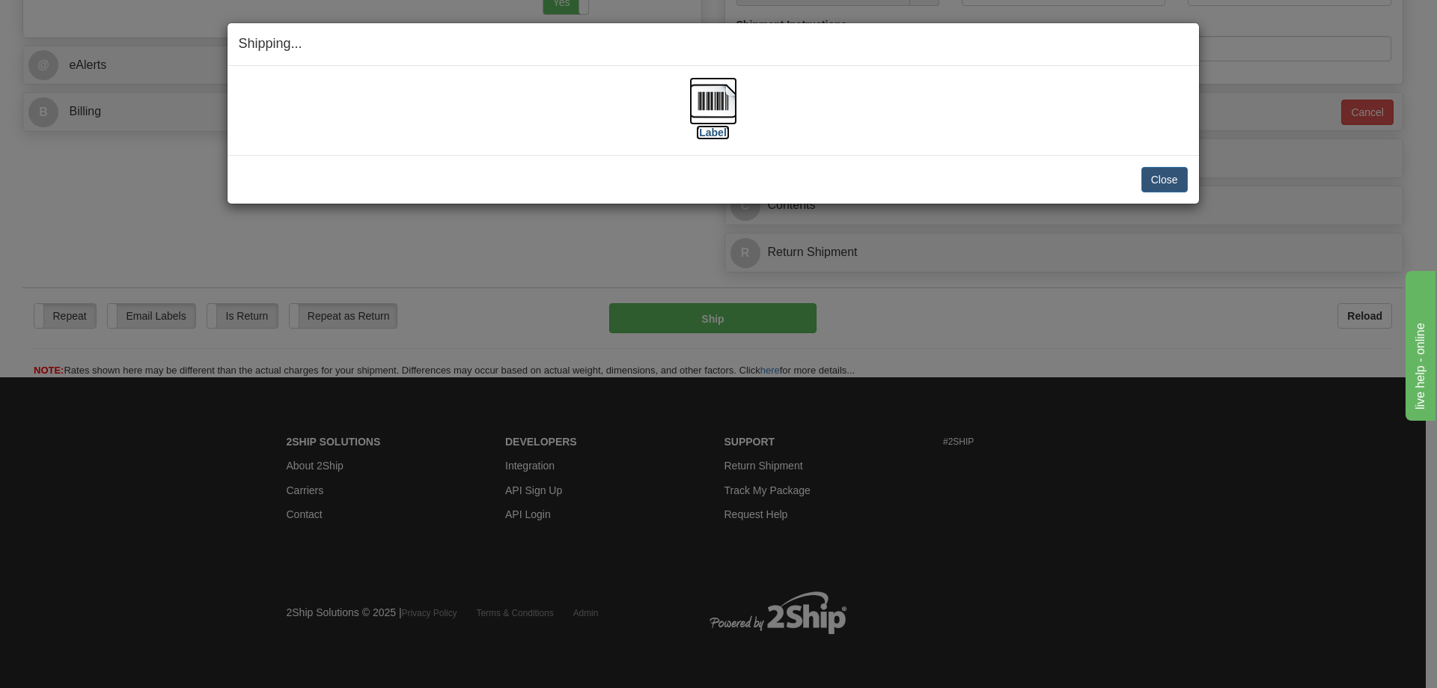
click at [703, 139] on label "[Label]" at bounding box center [713, 132] width 34 height 15
click at [1174, 177] on button "Close" at bounding box center [1164, 179] width 46 height 25
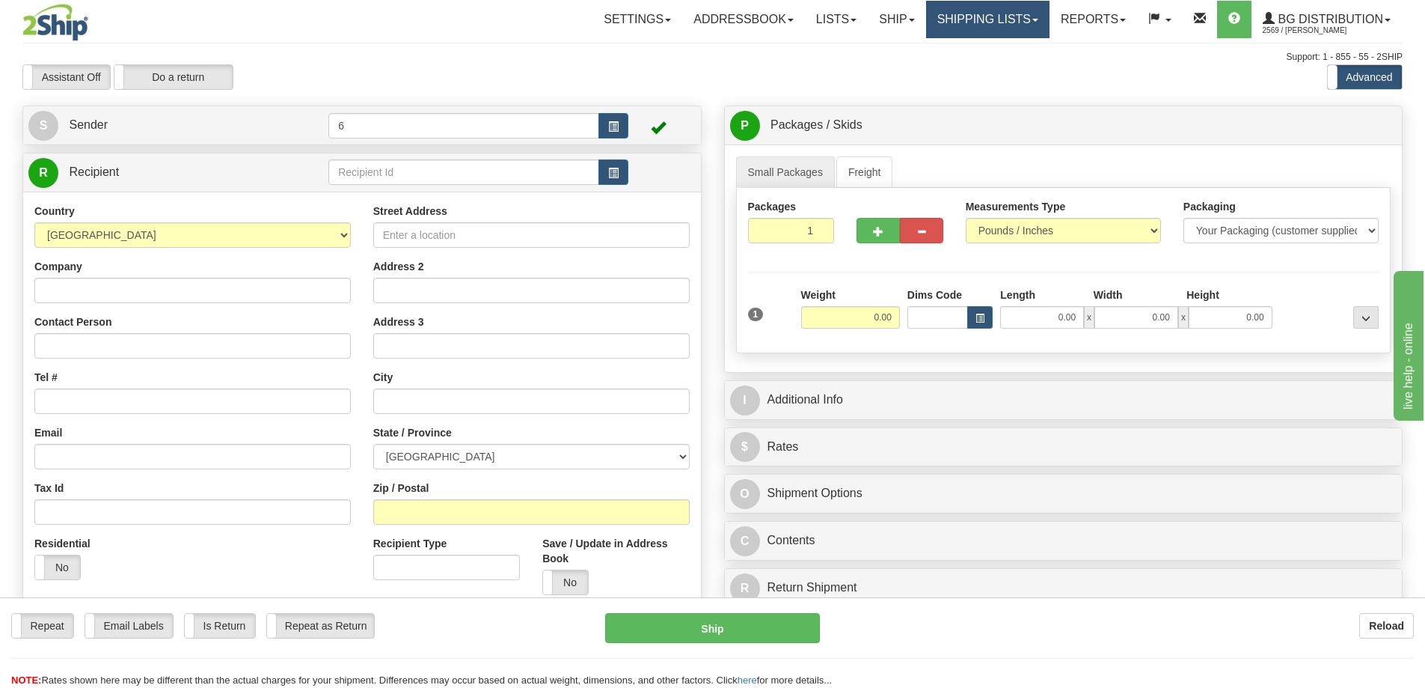
click at [977, 7] on link "Shipping lists" at bounding box center [987, 19] width 123 height 37
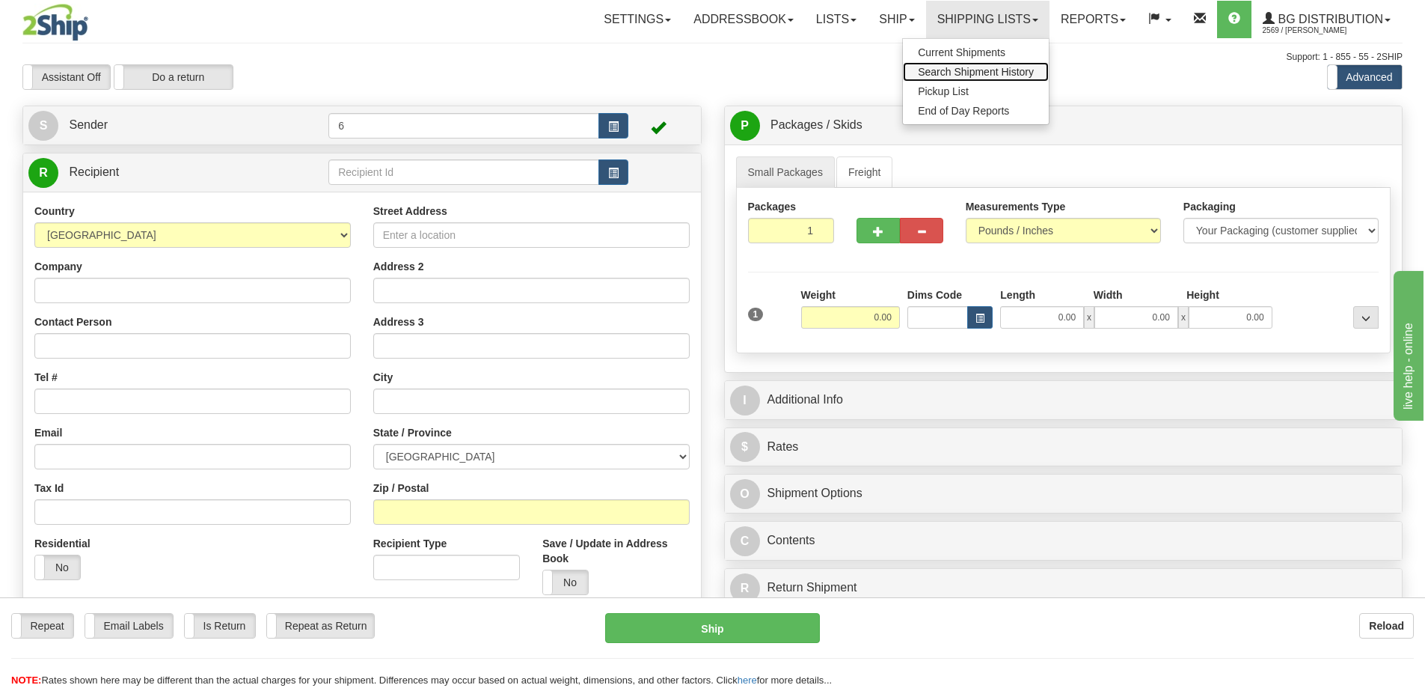
click at [967, 73] on span "Search Shipment History" at bounding box center [976, 72] width 116 height 12
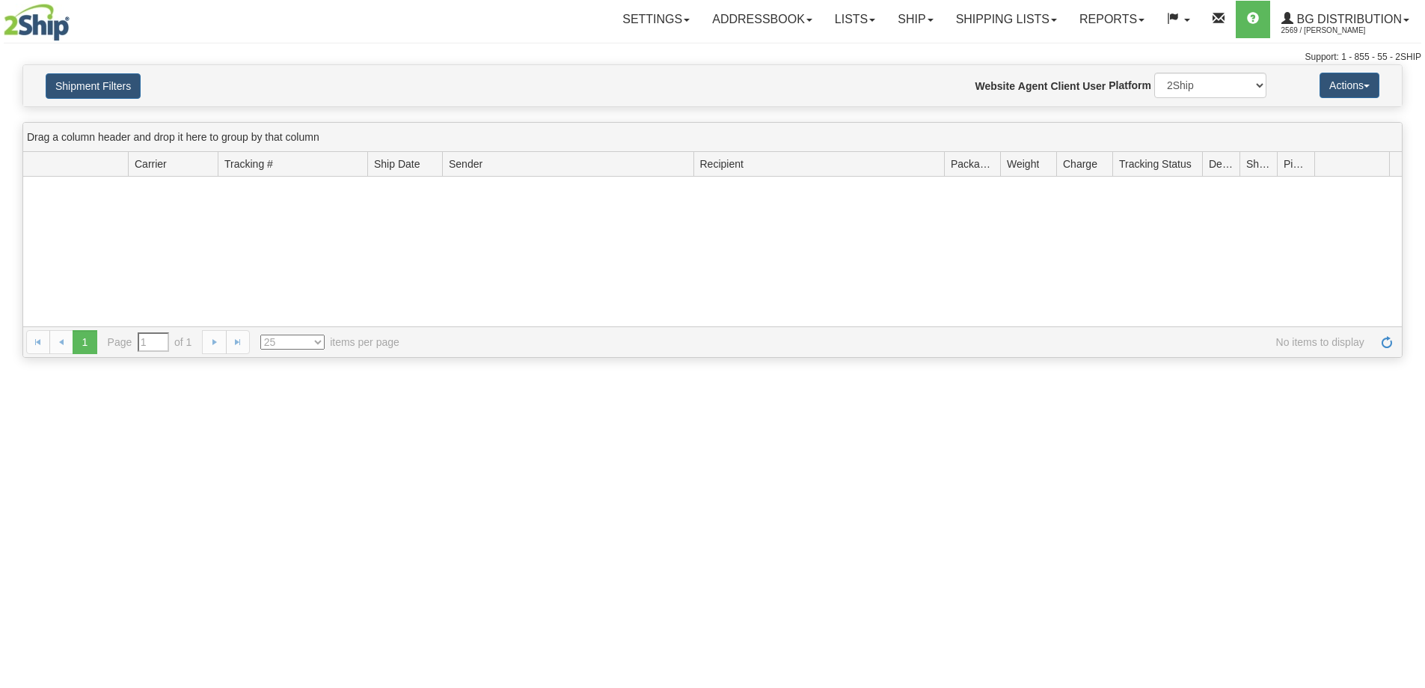
type input "From [DATE] To [DATE]"
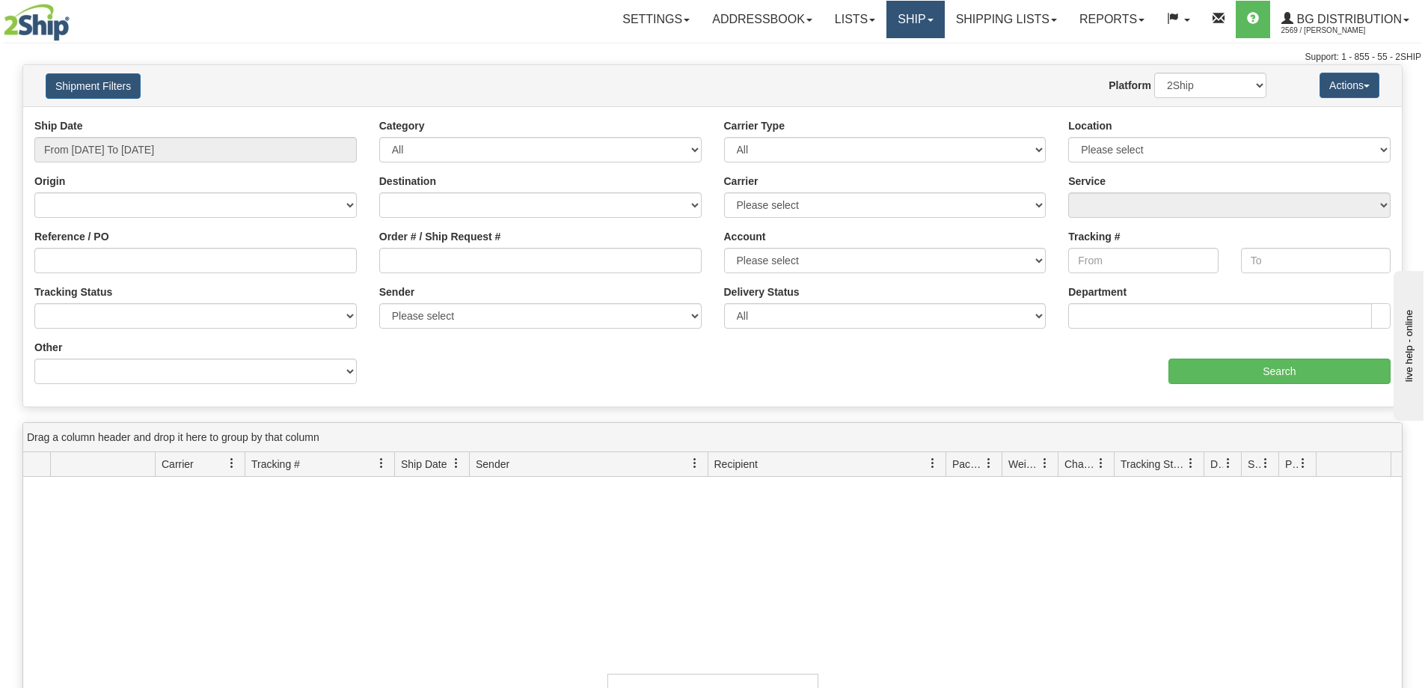
click at [930, 31] on link "Ship" at bounding box center [916, 19] width 58 height 37
click at [1000, 19] on link "Shipping lists" at bounding box center [1006, 19] width 123 height 37
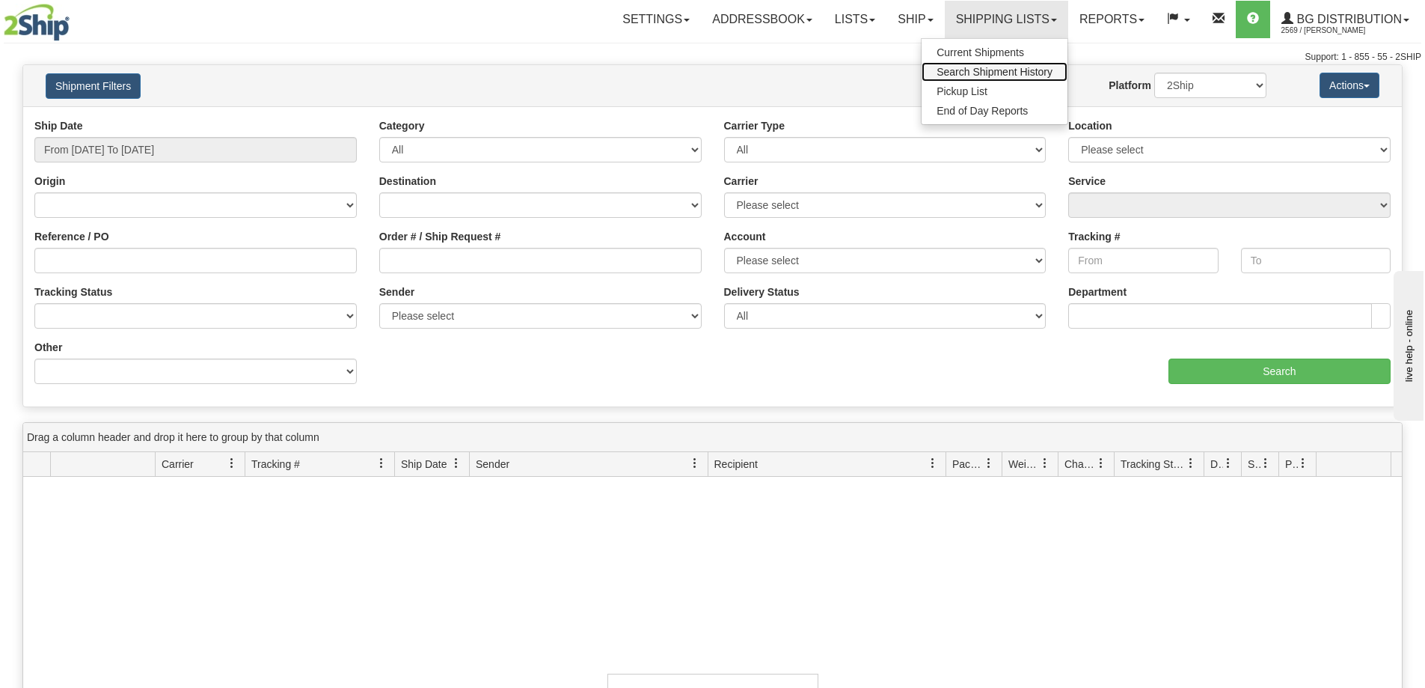
click at [990, 76] on span "Search Shipment History" at bounding box center [995, 72] width 116 height 12
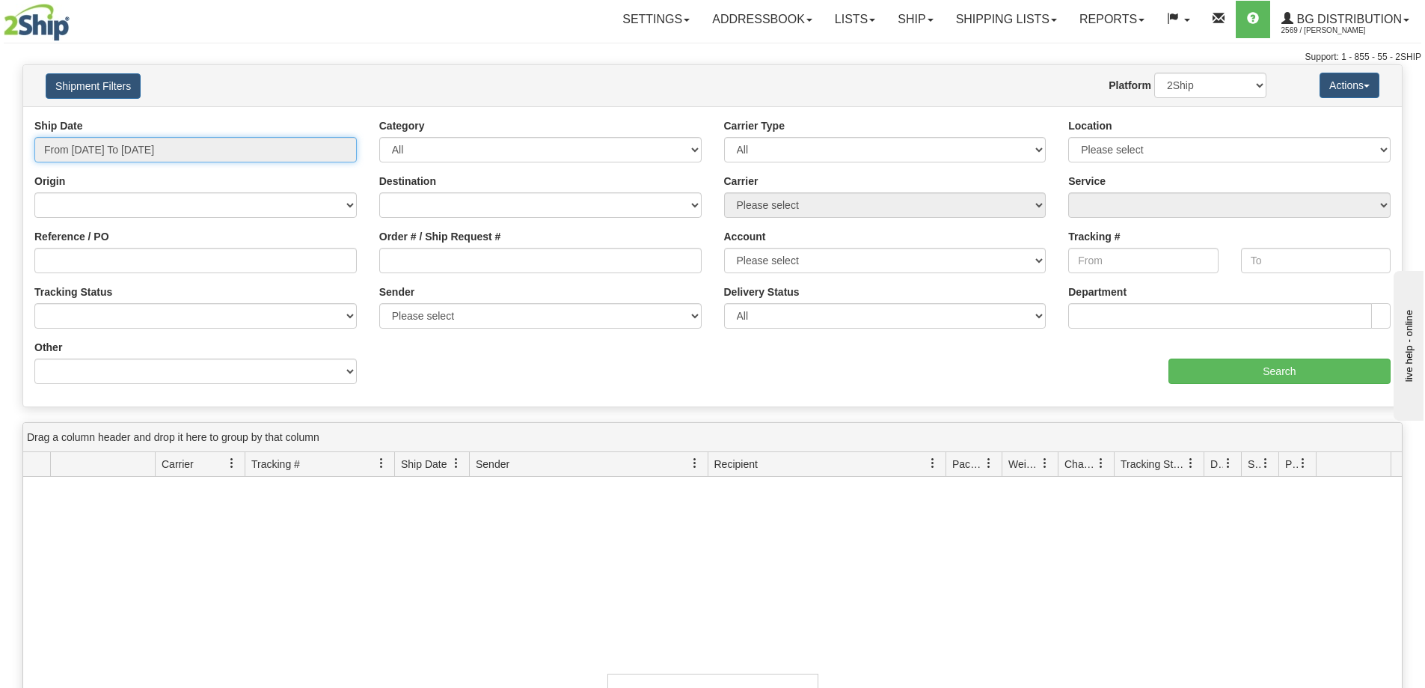
click at [169, 148] on input "From [DATE] To [DATE]" at bounding box center [195, 149] width 322 height 25
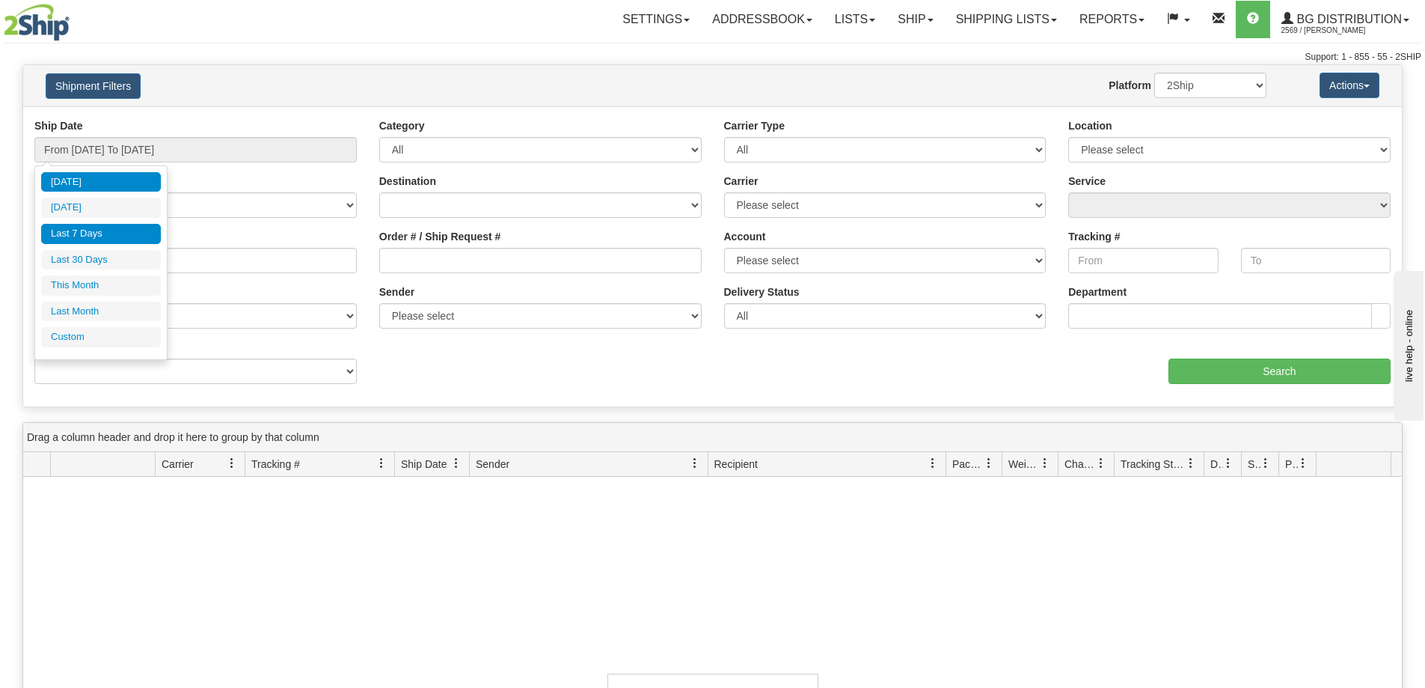
click at [85, 236] on li "Last 7 Days" at bounding box center [101, 234] width 120 height 20
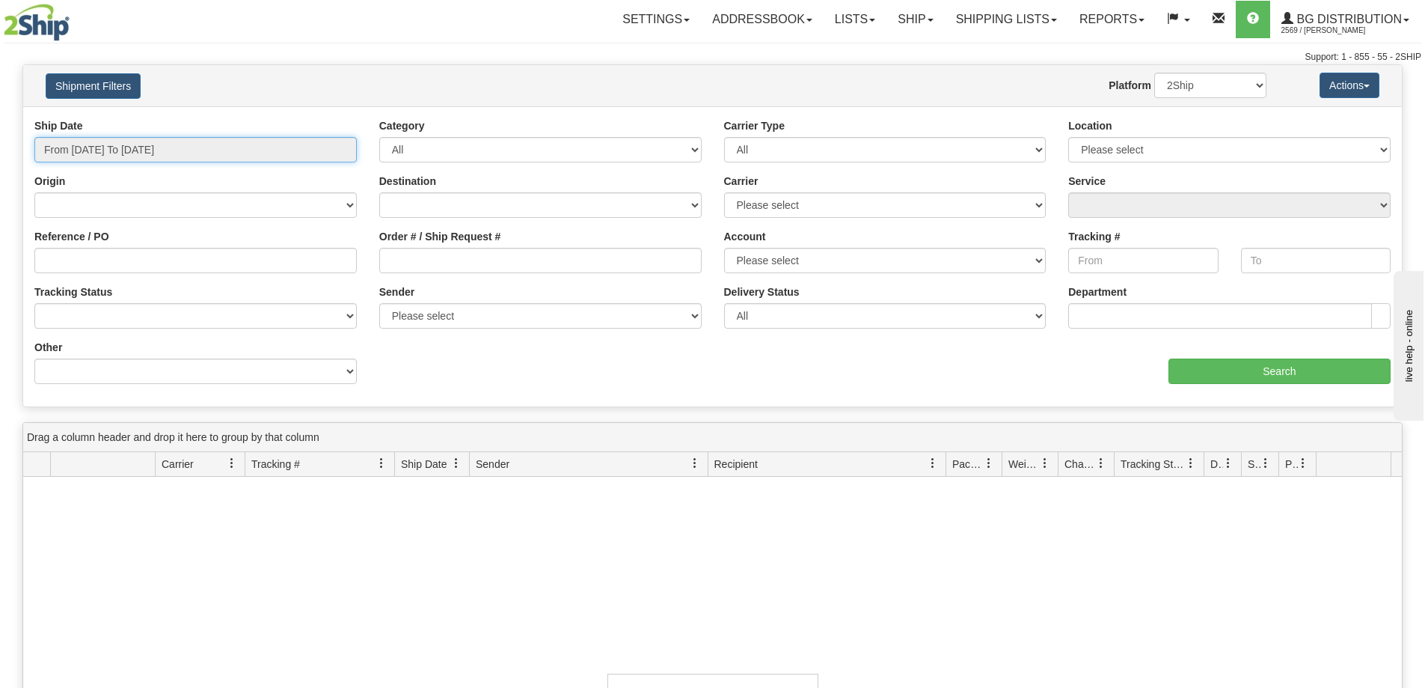
click at [153, 160] on input "From [DATE] To [DATE]" at bounding box center [195, 149] width 322 height 25
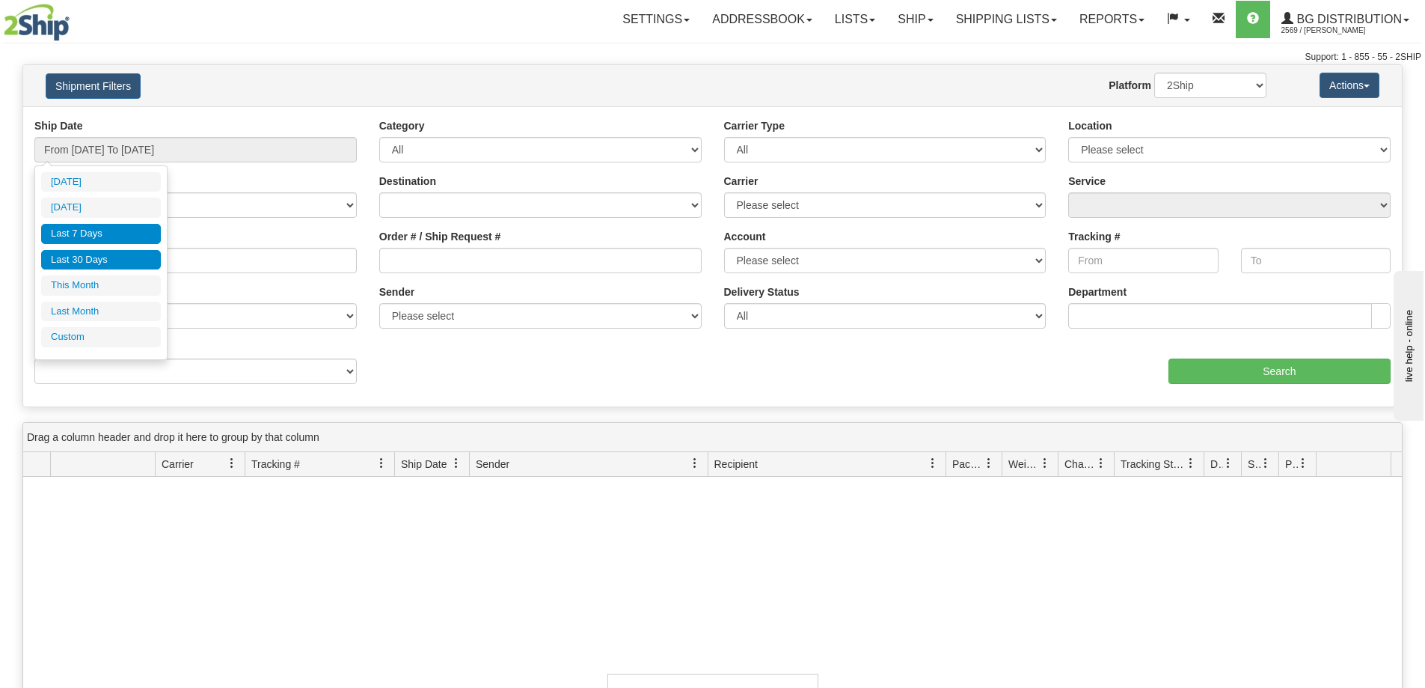
click at [63, 268] on li "Last 30 Days" at bounding box center [101, 260] width 120 height 20
type input "From [DATE] To [DATE]"
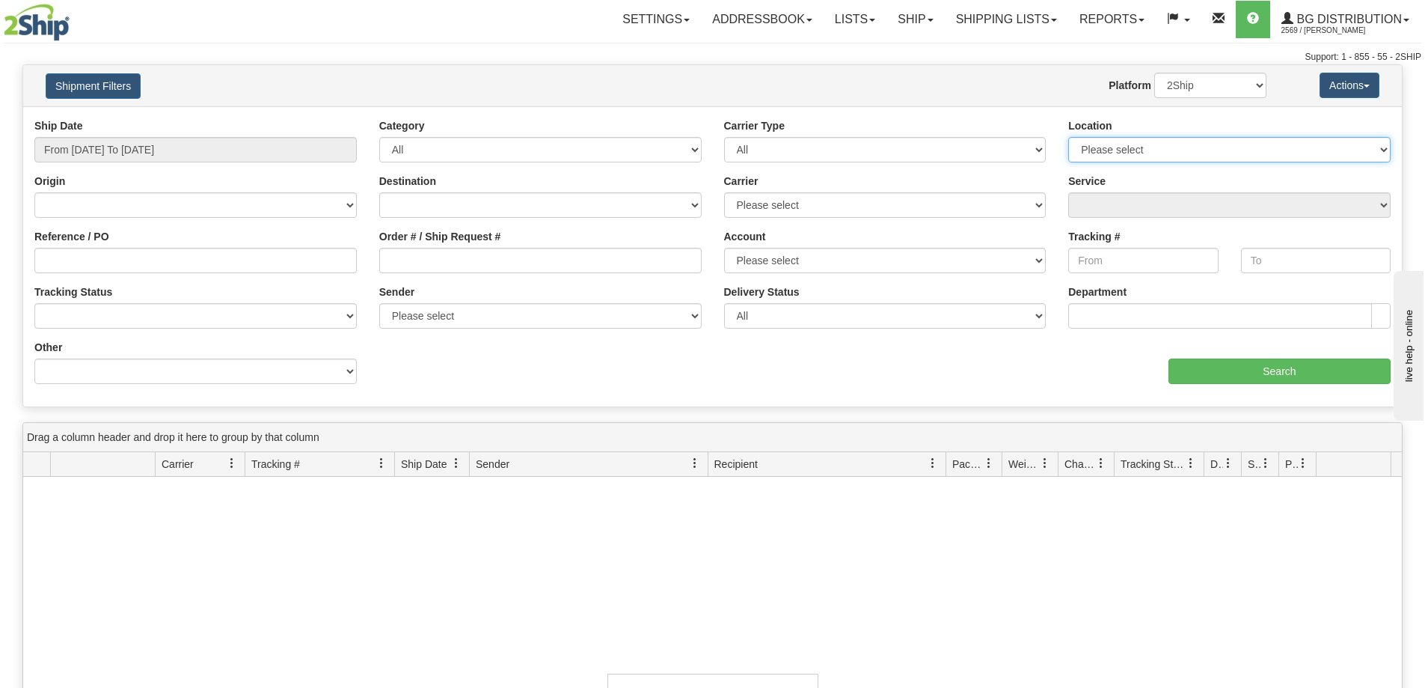
click at [1149, 148] on select "Please select [GEOGRAPHIC_DATA] K1B 3W7 [GEOGRAPHIC_DATA] [GEOGRAPHIC_DATA] [GE…" at bounding box center [1229, 149] width 322 height 25
select select "5436"
click at [1068, 138] on select "Please select [GEOGRAPHIC_DATA] K1B 3W7 [GEOGRAPHIC_DATA] [GEOGRAPHIC_DATA] [GE…" at bounding box center [1229, 149] width 322 height 25
click at [1263, 367] on input "Search" at bounding box center [1280, 370] width 222 height 25
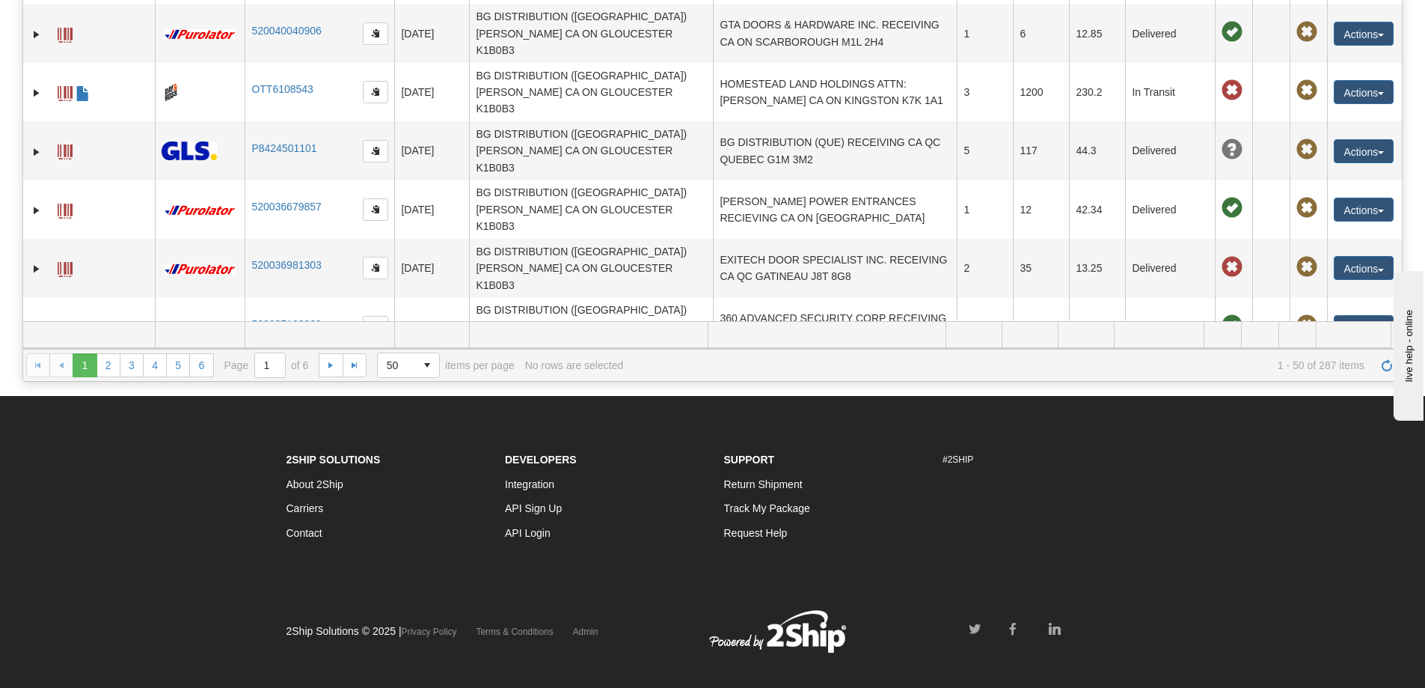
scroll to position [354, 0]
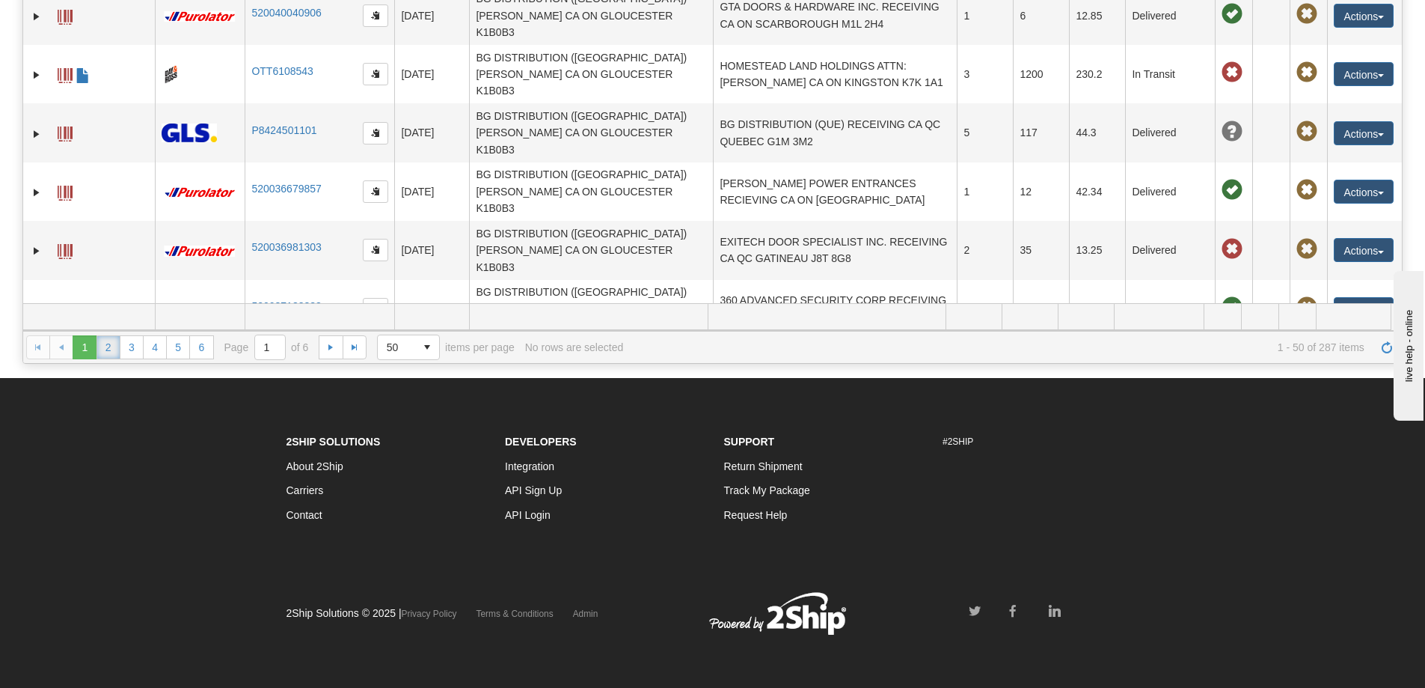
click at [112, 335] on link "2" at bounding box center [109, 347] width 24 height 24
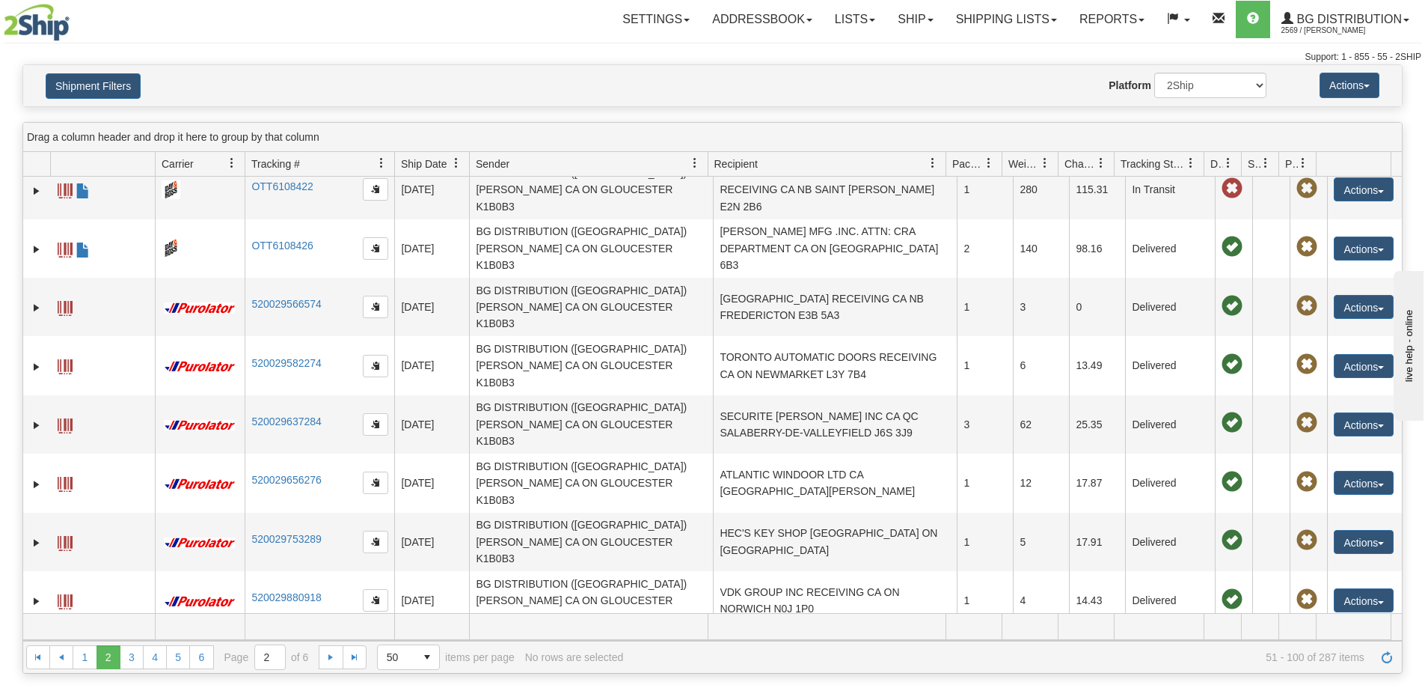
scroll to position [1392, 0]
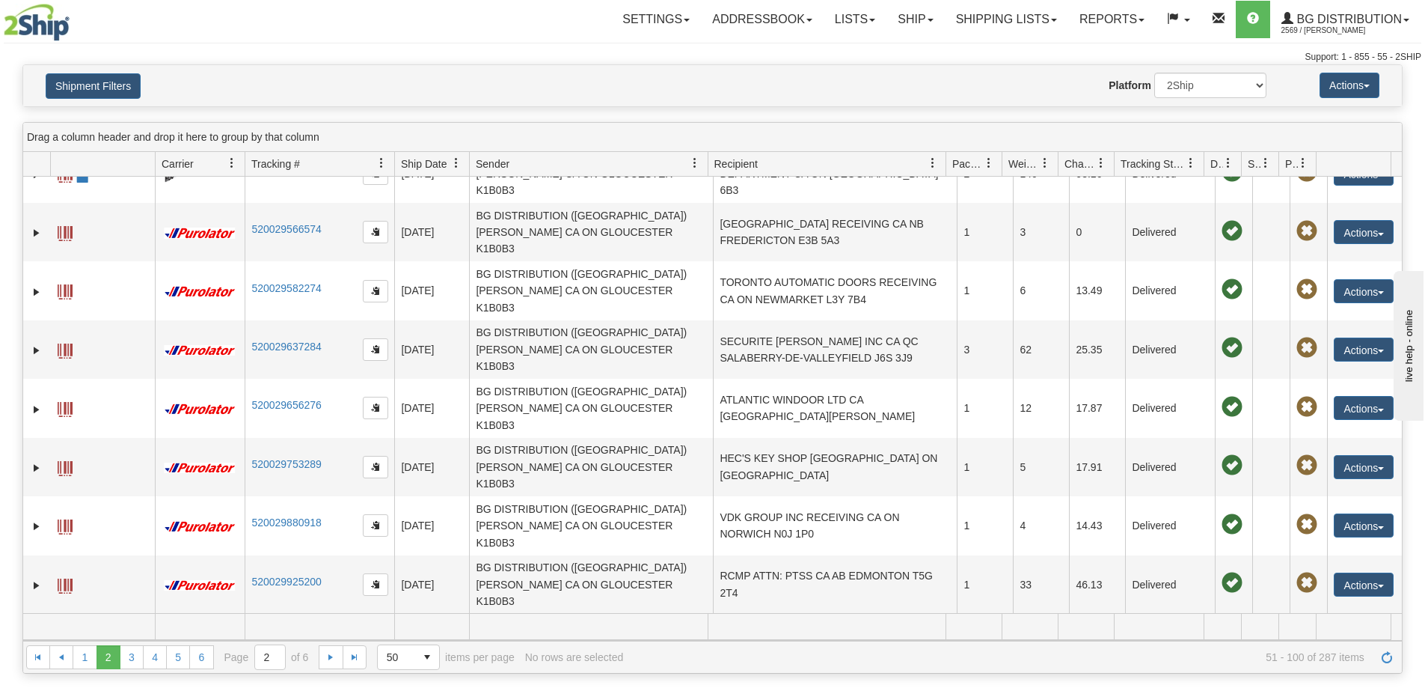
scroll to position [1467, 0]
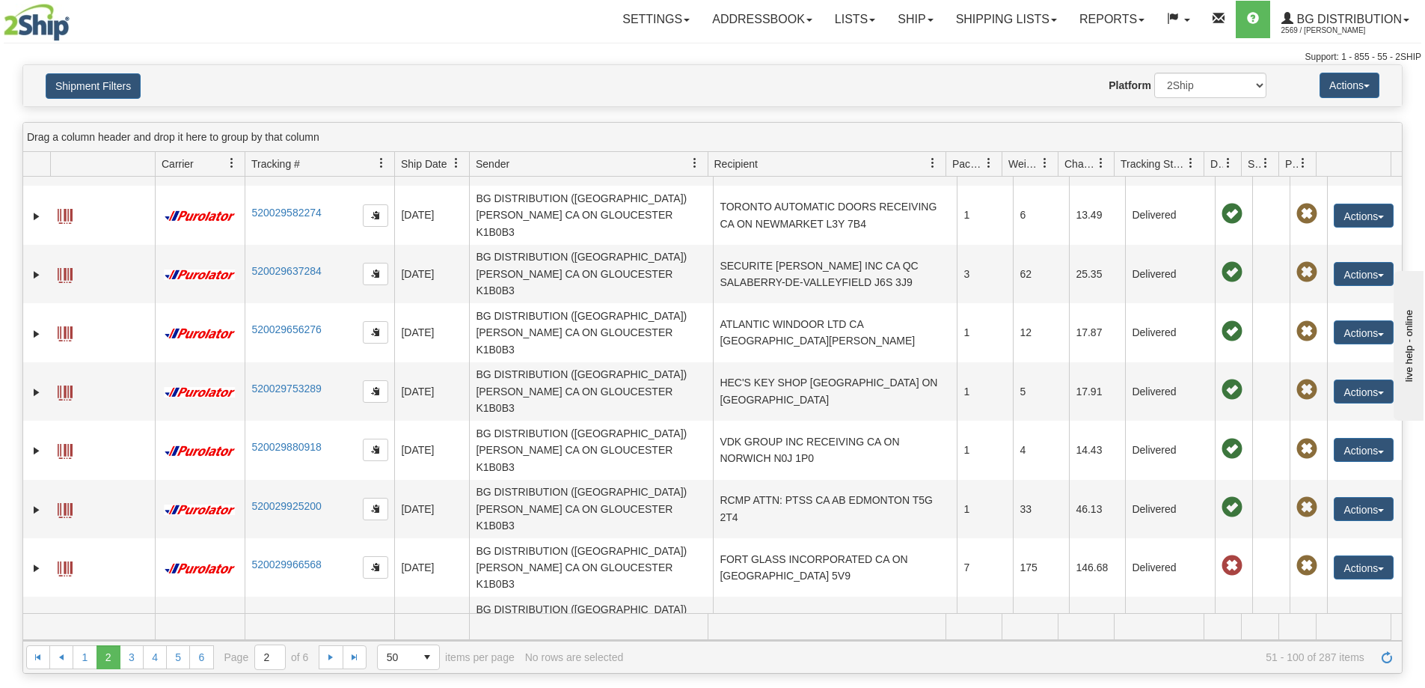
scroll to position [1542, 0]
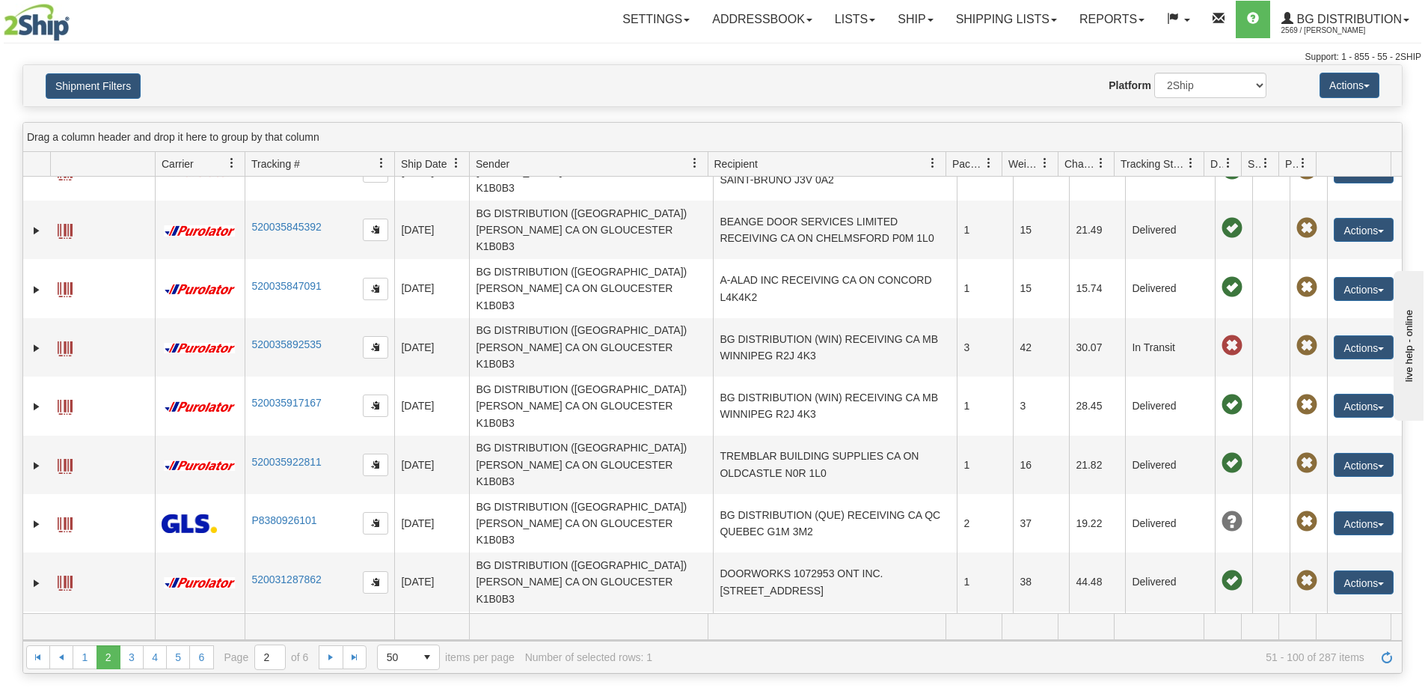
scroll to position [270, 0]
